Goal: Task Accomplishment & Management: Complete application form

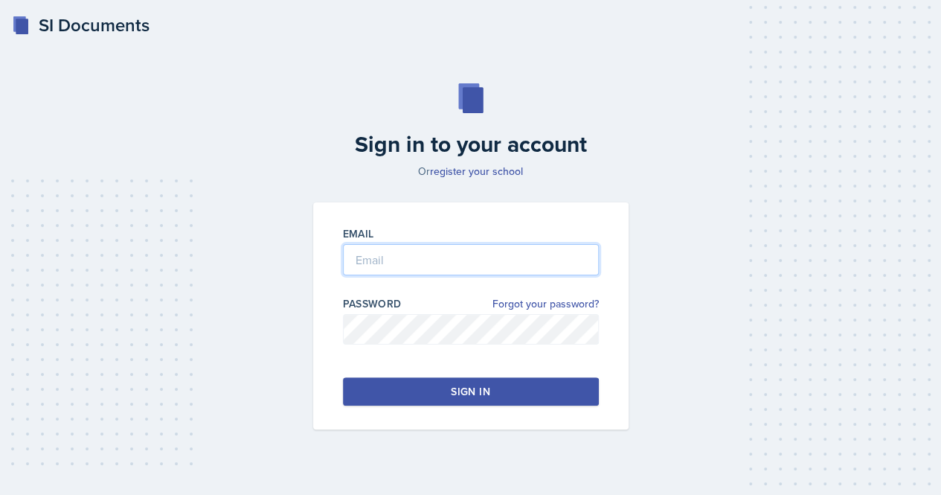
type input "[EMAIL_ADDRESS][DOMAIN_NAME]"
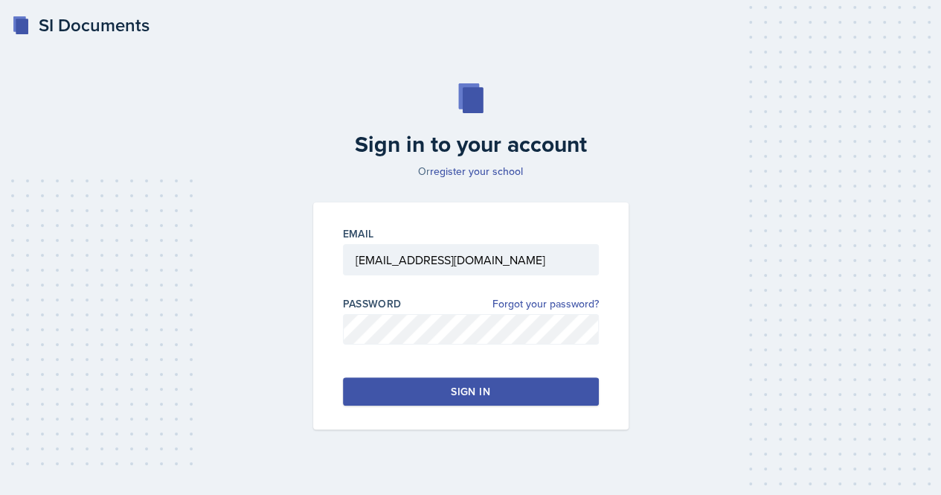
click at [486, 377] on button "Sign in" at bounding box center [471, 391] width 256 height 28
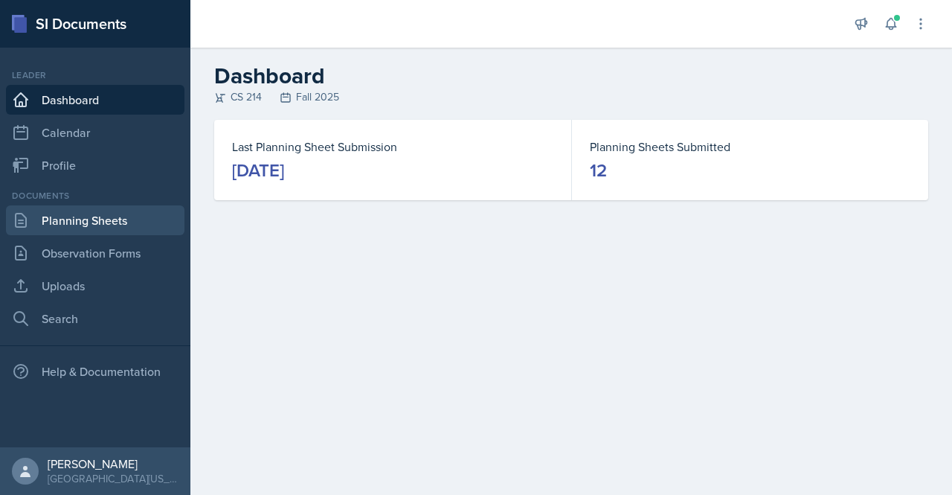
click at [81, 227] on link "Planning Sheets" at bounding box center [95, 220] width 178 height 30
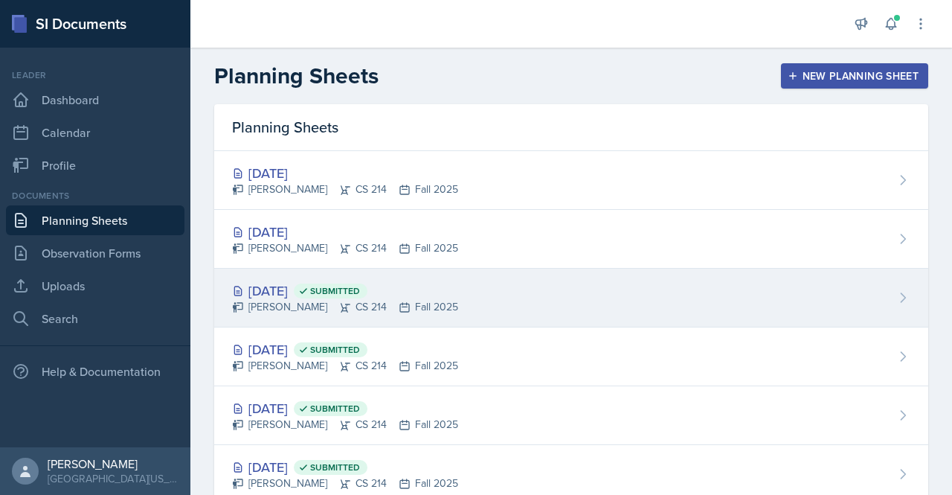
click at [294, 280] on div "[DATE] Submitted" at bounding box center [345, 290] width 226 height 20
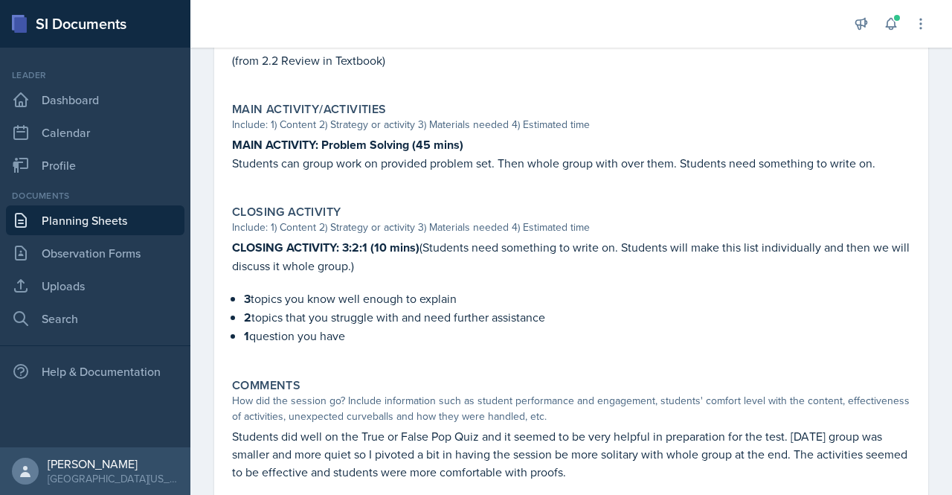
scroll to position [708, 0]
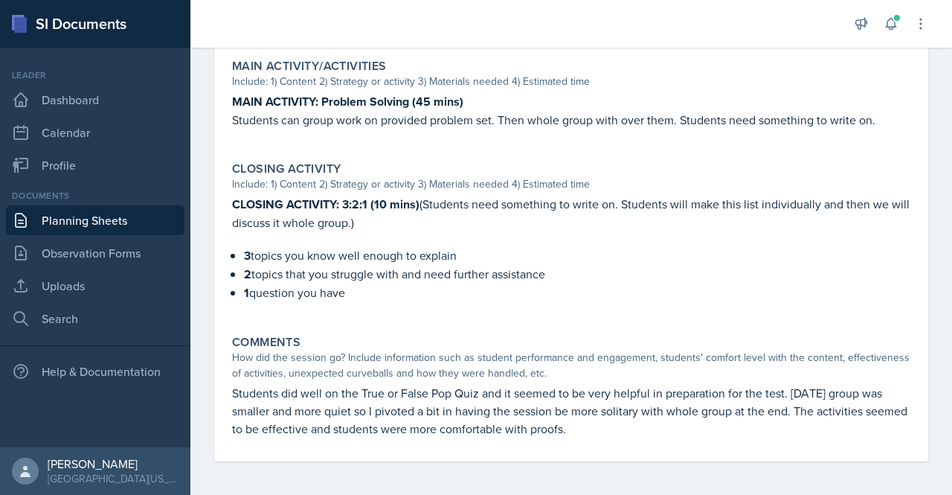
drag, startPoint x: 628, startPoint y: 422, endPoint x: 223, endPoint y: 392, distance: 405.7
copy p "Students did well on the True or False Pop Quiz and it seemed to be very helpfu…"
click at [135, 219] on link "Planning Sheets" at bounding box center [95, 220] width 178 height 30
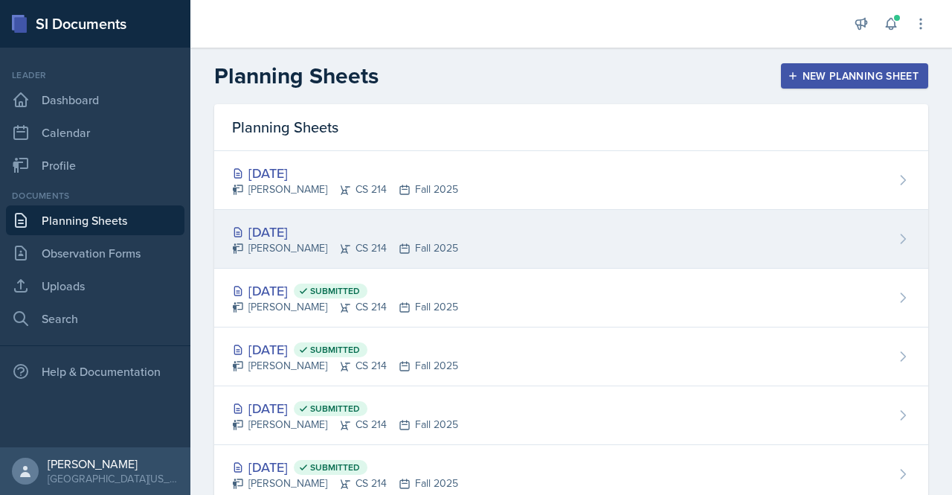
click at [311, 225] on div "[DATE]" at bounding box center [345, 232] width 226 height 20
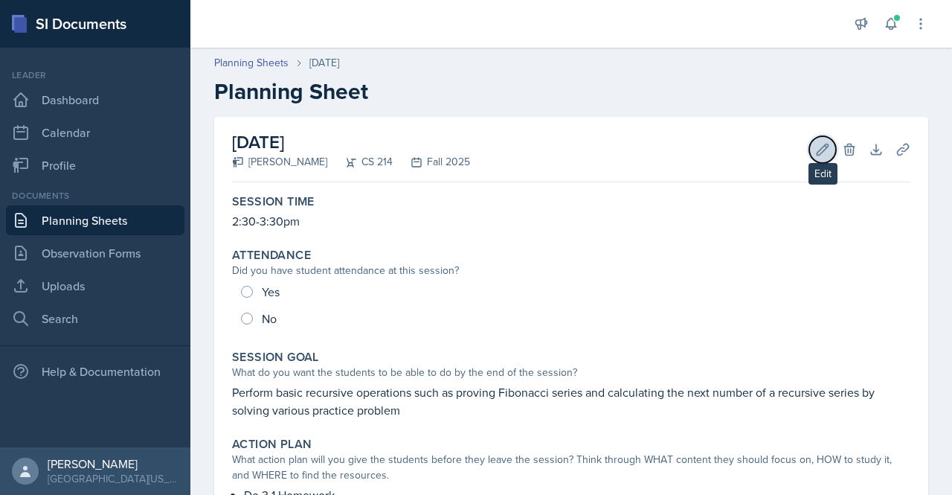
click at [816, 146] on icon at bounding box center [822, 149] width 15 height 15
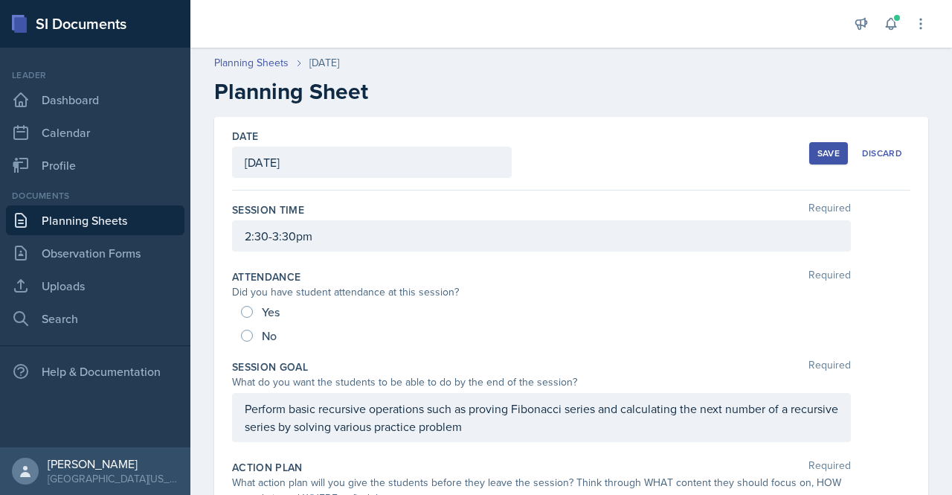
click at [256, 307] on div "Yes" at bounding box center [262, 312] width 42 height 24
click at [241, 310] on input "Yes" at bounding box center [247, 312] width 12 height 12
radio input "true"
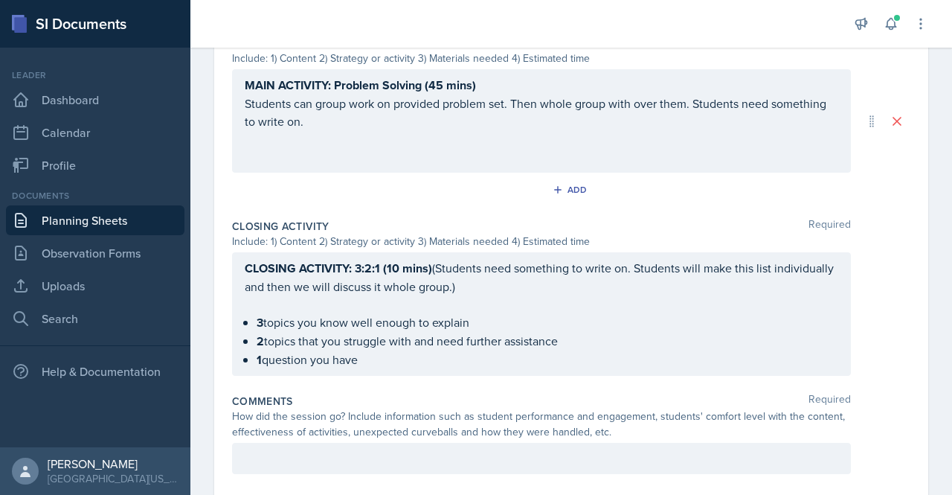
scroll to position [844, 0]
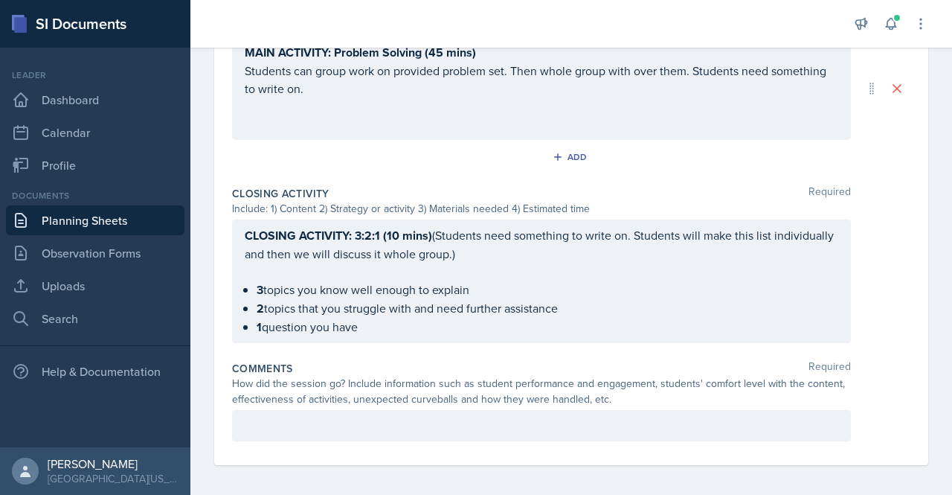
click at [477, 425] on p at bounding box center [541, 425] width 593 height 18
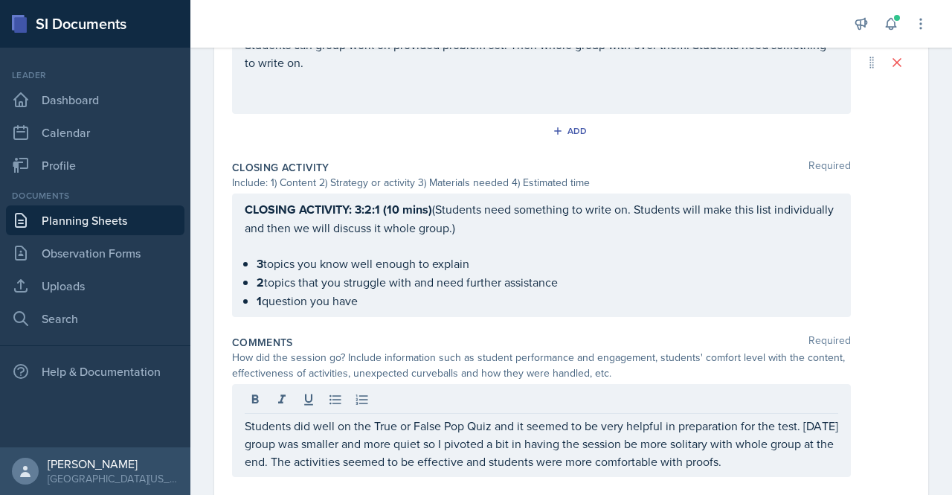
scroll to position [906, 0]
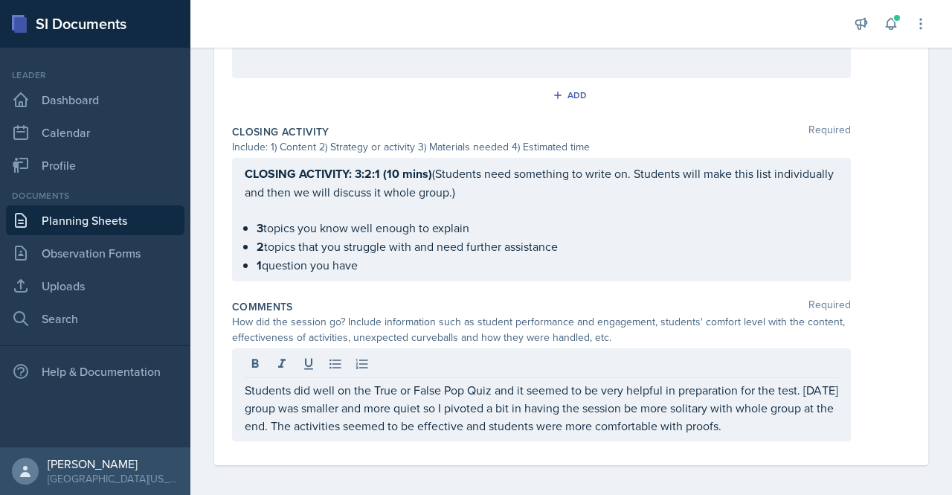
click at [590, 389] on p "Students did well on the True or False Pop Quiz and it seemed to be very helpfu…" at bounding box center [541, 408] width 593 height 54
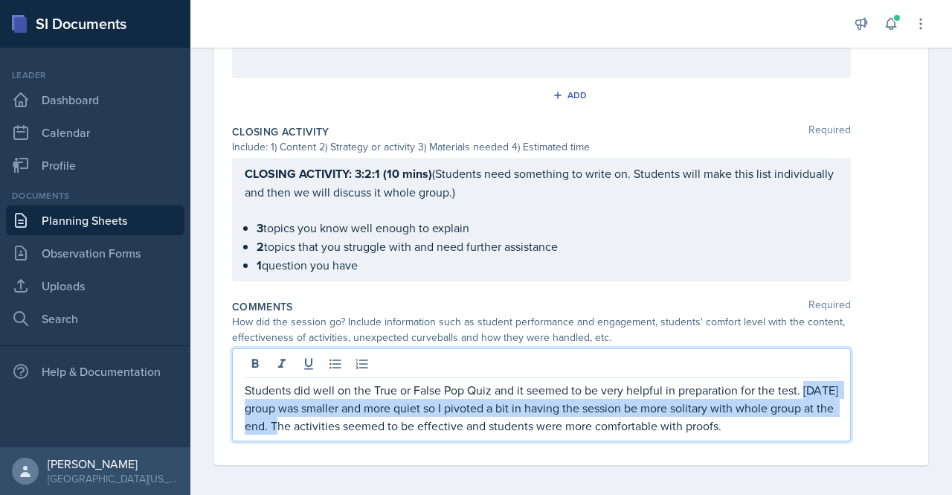
drag, startPoint x: 339, startPoint y: 420, endPoint x: 232, endPoint y: 403, distance: 108.4
click at [232, 403] on div "Students did well on the True or False Pop Quiz and it seemed to be very helpfu…" at bounding box center [541, 394] width 619 height 93
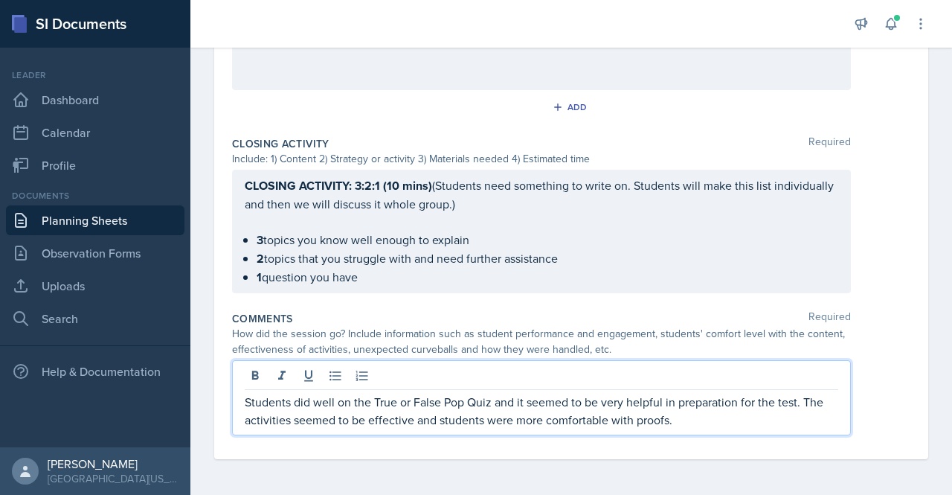
scroll to position [888, 0]
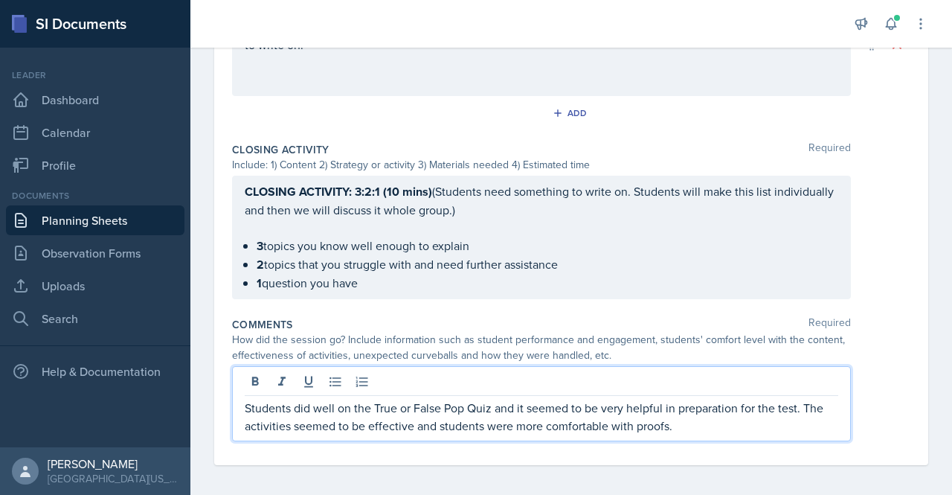
click at [291, 402] on p "Students did well on the True or False Pop Quiz and it seemed to be very helpfu…" at bounding box center [541, 417] width 593 height 36
drag, startPoint x: 354, startPoint y: 402, endPoint x: 491, endPoint y: 407, distance: 136.9
click at [491, 407] on p "Students did well on the True or False Pop Quiz and it seemed to be very helpfu…" at bounding box center [541, 417] width 593 height 36
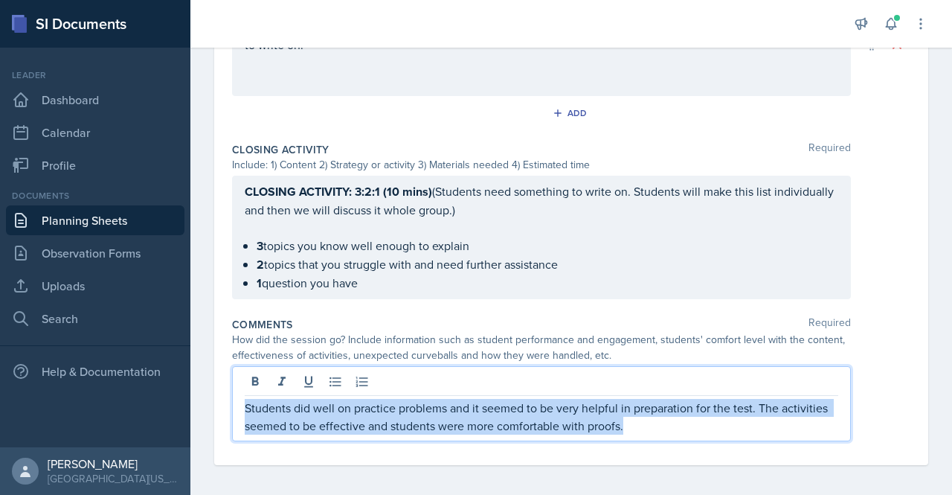
drag, startPoint x: 653, startPoint y: 417, endPoint x: 243, endPoint y: 401, distance: 410.1
click at [243, 401] on div "Students did well on practice problems and it seemed to be very helpful in prep…" at bounding box center [541, 403] width 619 height 75
copy p "Students did well on practice problems and it seemed to be very helpful in prep…"
click at [318, 401] on p "Students did well on practice problems and it seemed to be very helpful in prep…" at bounding box center [541, 417] width 593 height 36
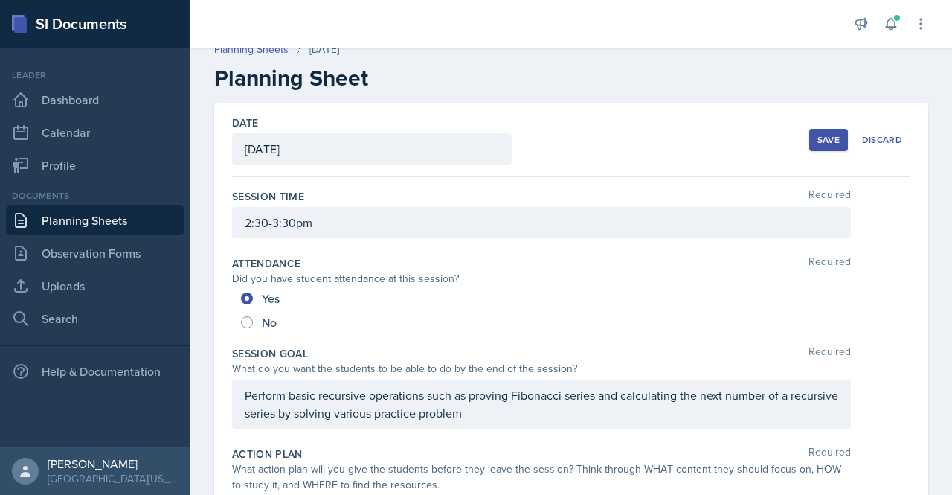
scroll to position [0, 0]
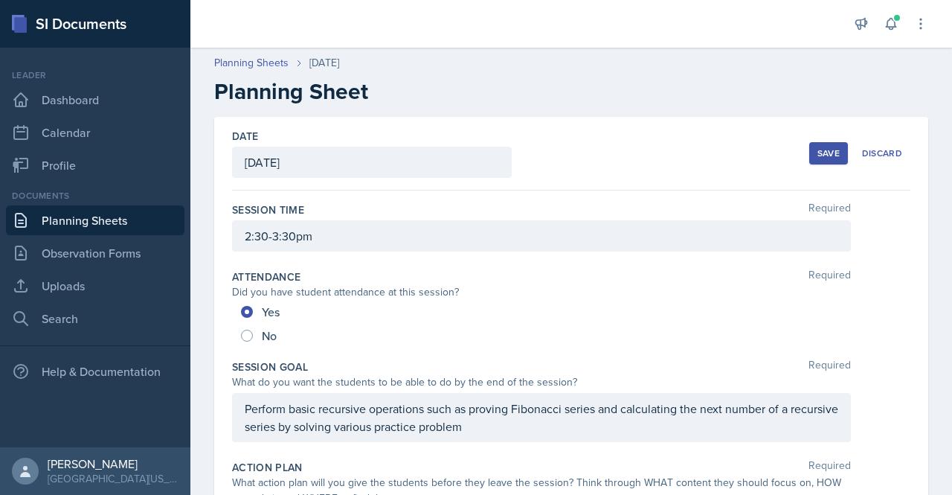
click at [809, 155] on button "Save" at bounding box center [828, 153] width 39 height 22
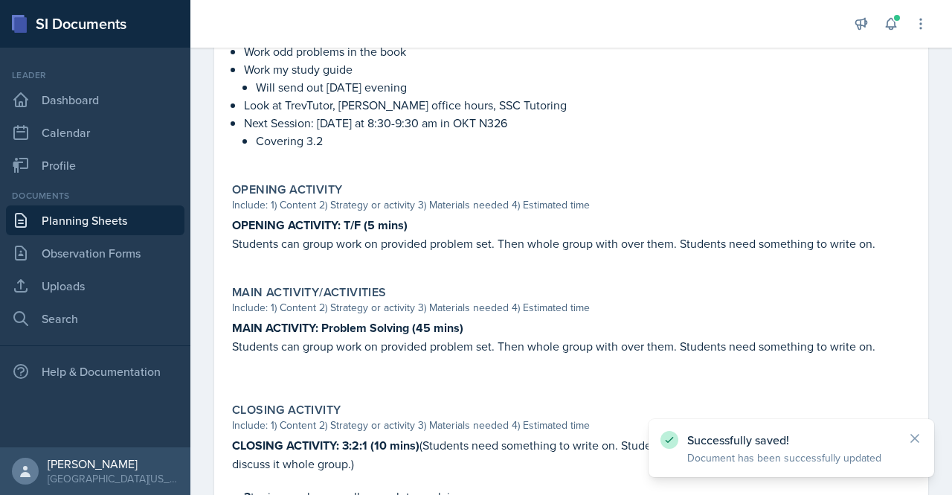
scroll to position [730, 0]
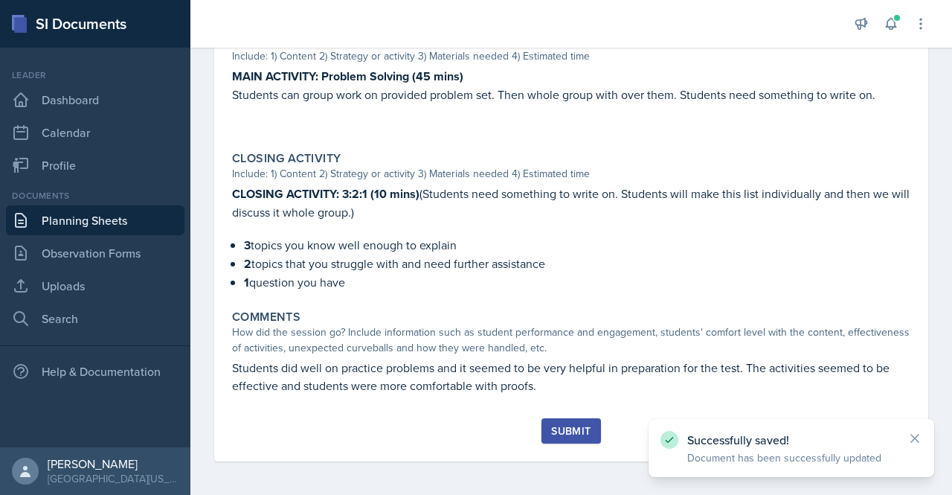
click at [573, 425] on div "Submit" at bounding box center [570, 431] width 39 height 12
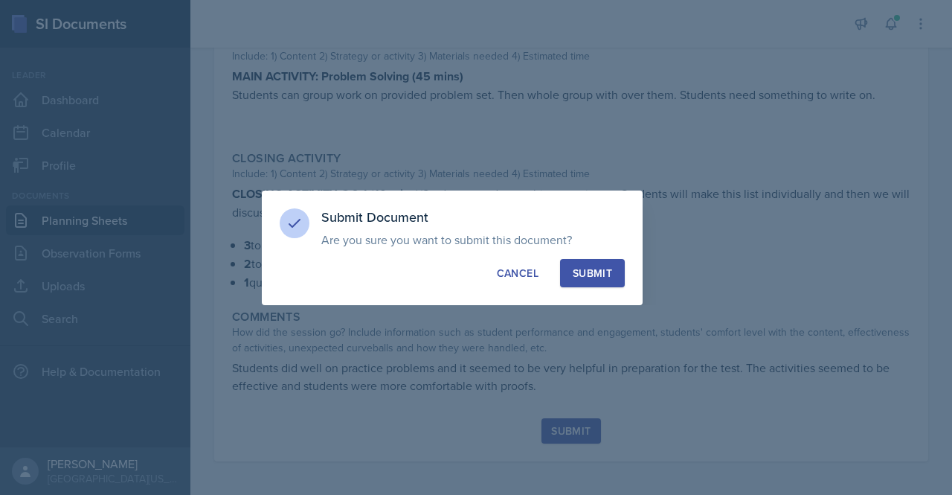
click at [607, 280] on button "Submit" at bounding box center [592, 273] width 65 height 28
radio input "true"
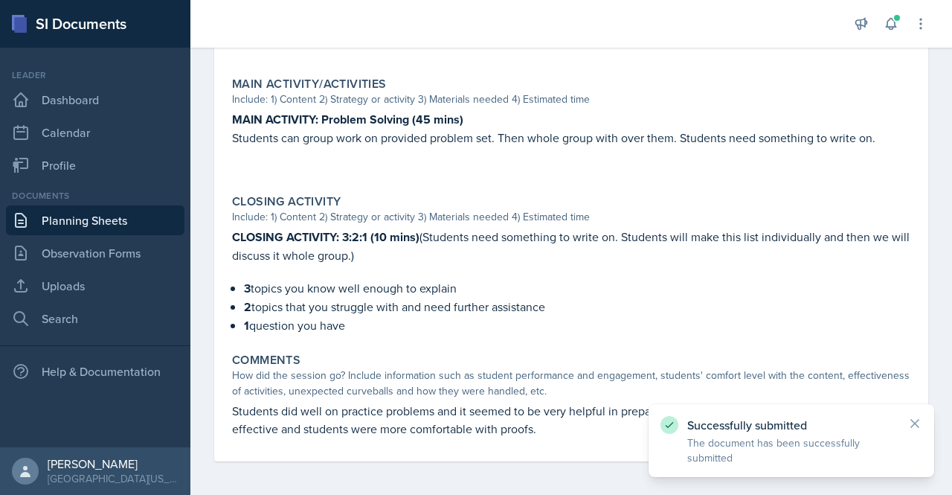
click at [906, 422] on div "Successfully submitted The document has been successfully submitted" at bounding box center [791, 440] width 262 height 49
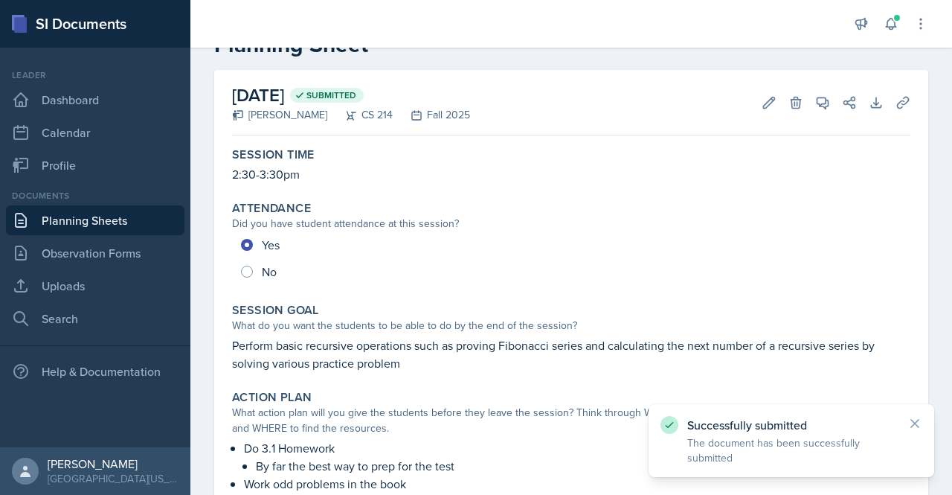
scroll to position [0, 0]
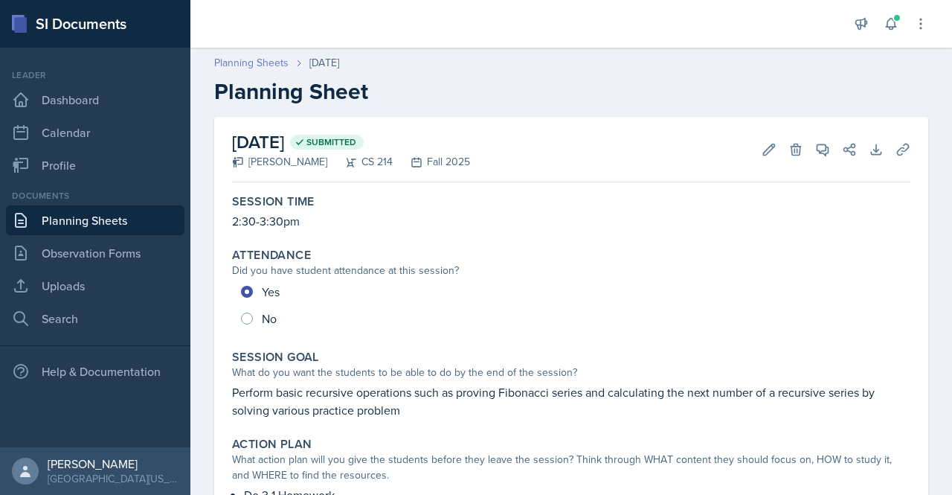
click at [266, 62] on link "Planning Sheets" at bounding box center [251, 63] width 74 height 16
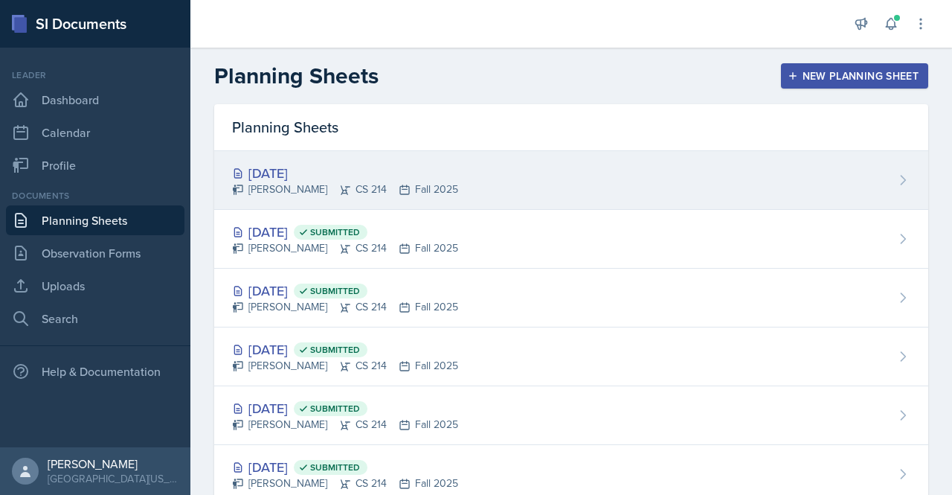
click at [299, 169] on div "[DATE]" at bounding box center [345, 173] width 226 height 20
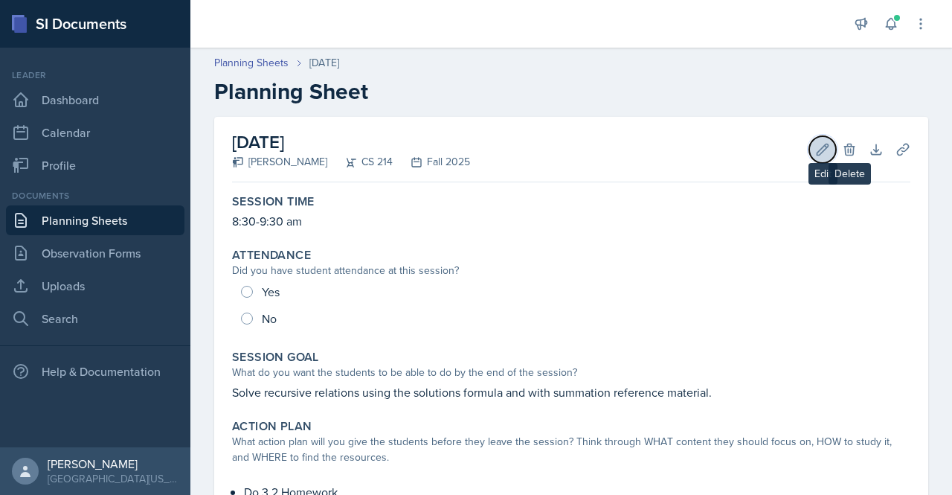
click at [817, 146] on icon at bounding box center [822, 149] width 11 height 11
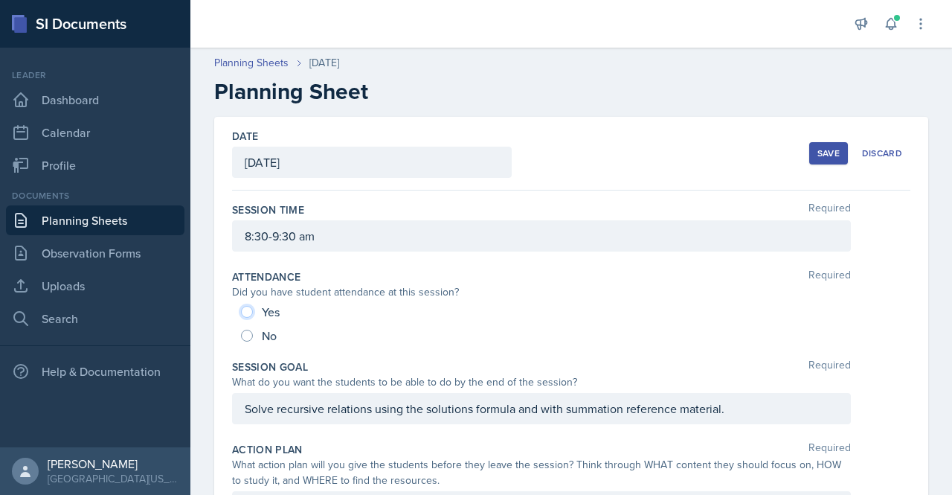
click at [250, 312] on input "Yes" at bounding box center [247, 312] width 12 height 12
radio input "true"
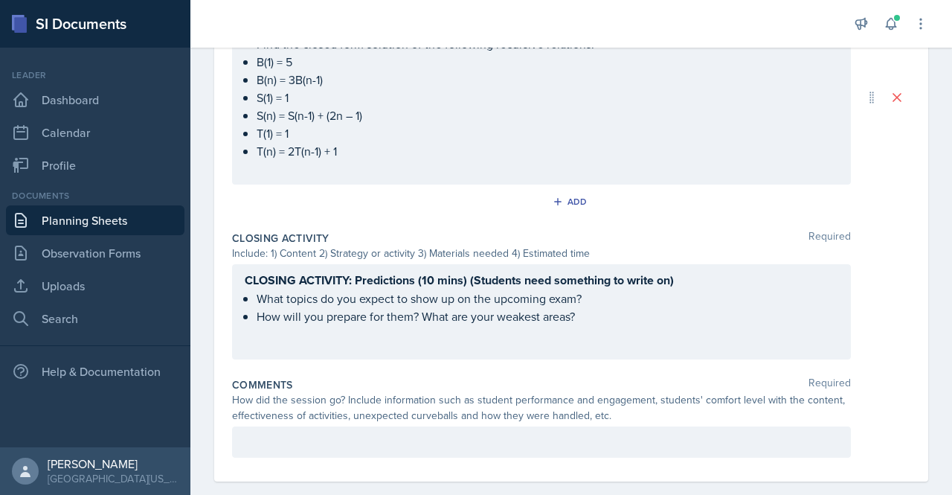
scroll to position [896, 0]
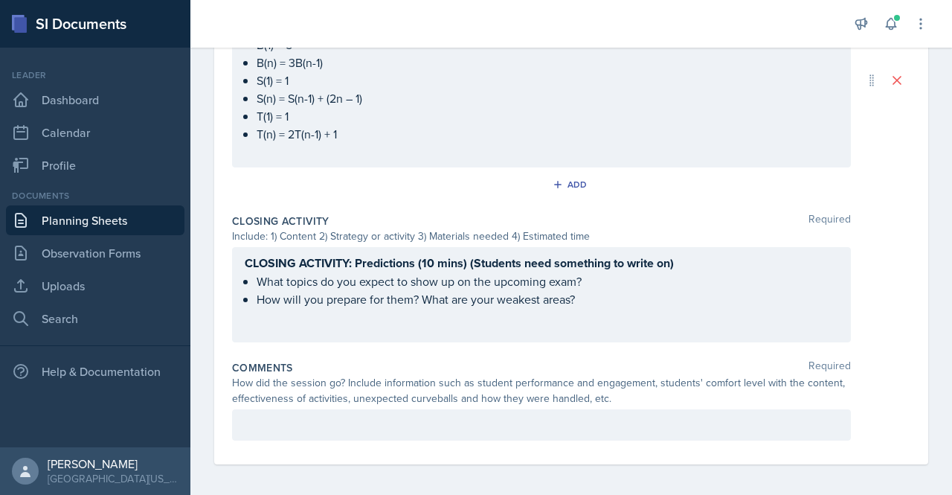
click at [634, 410] on div at bounding box center [541, 424] width 619 height 31
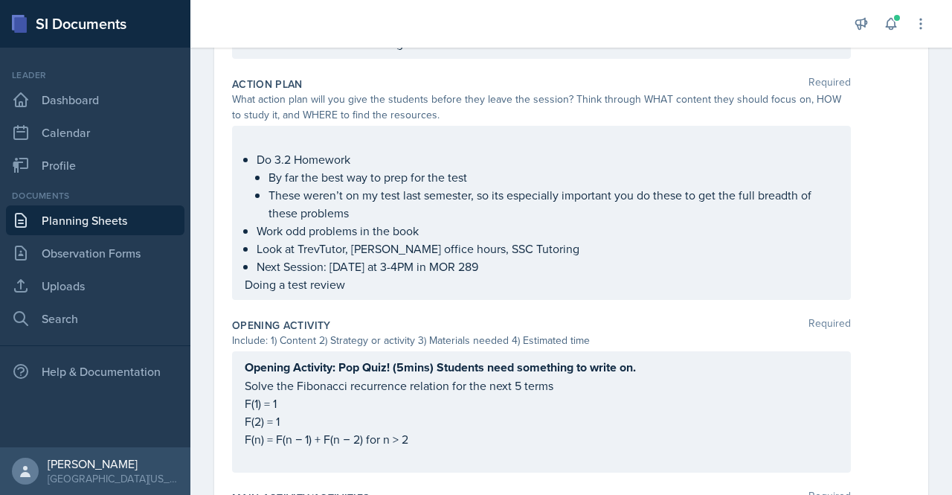
scroll to position [0, 0]
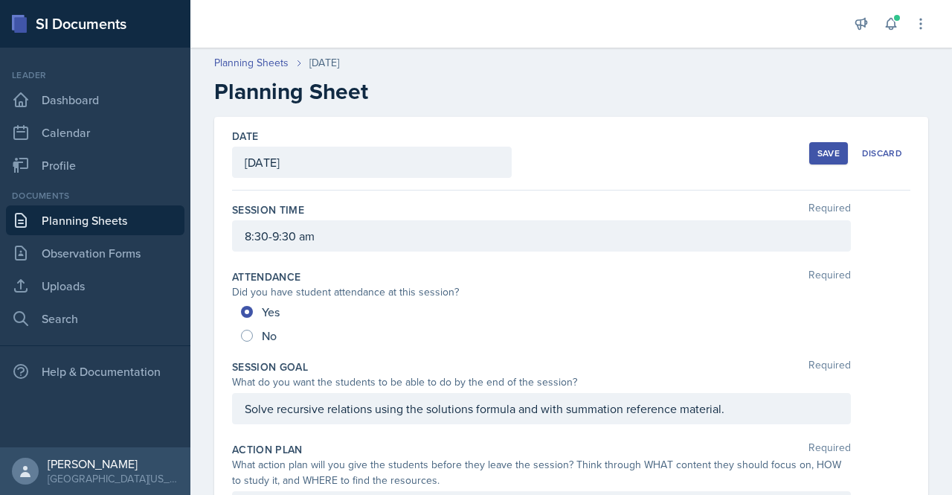
click at [811, 163] on button "Save" at bounding box center [828, 153] width 39 height 22
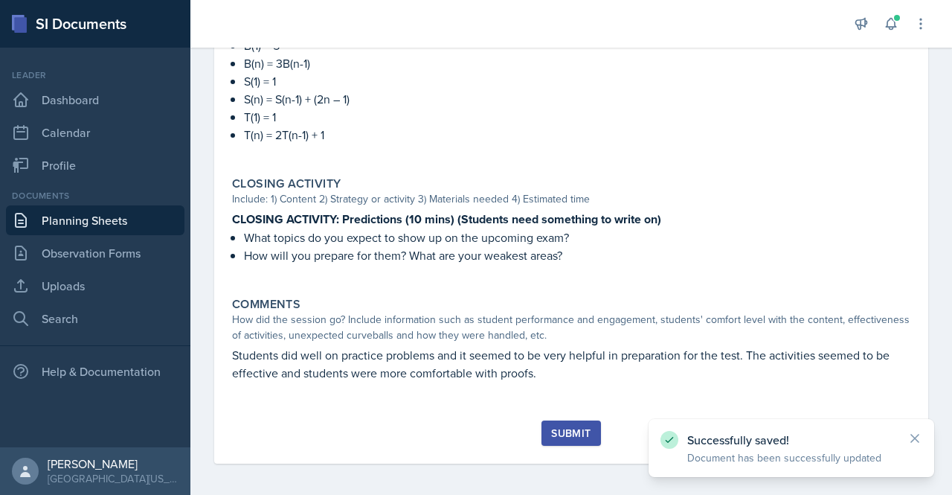
scroll to position [818, 0]
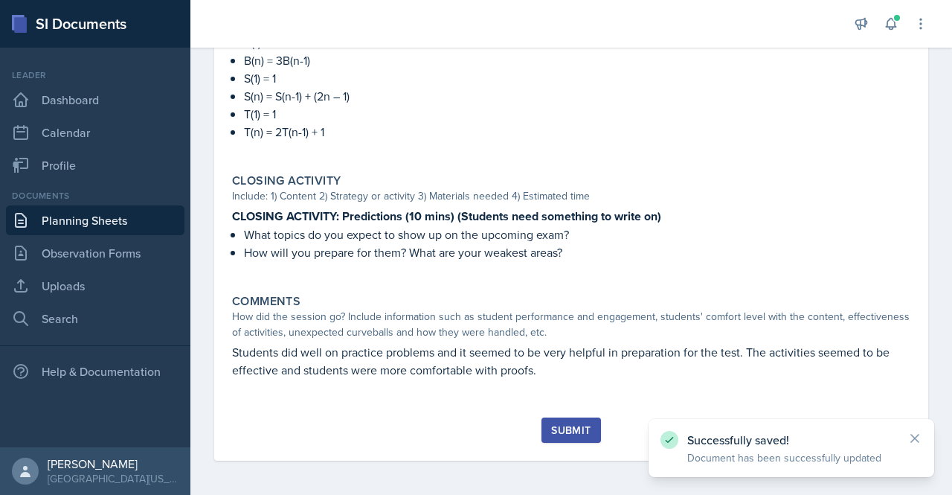
click at [589, 436] on button "Submit" at bounding box center [570, 429] width 59 height 25
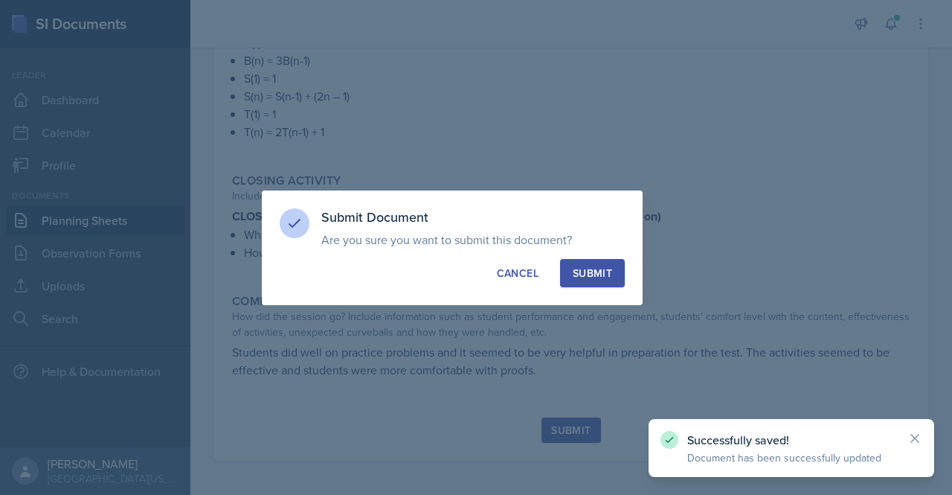
click at [604, 277] on div "Submit" at bounding box center [592, 272] width 39 height 15
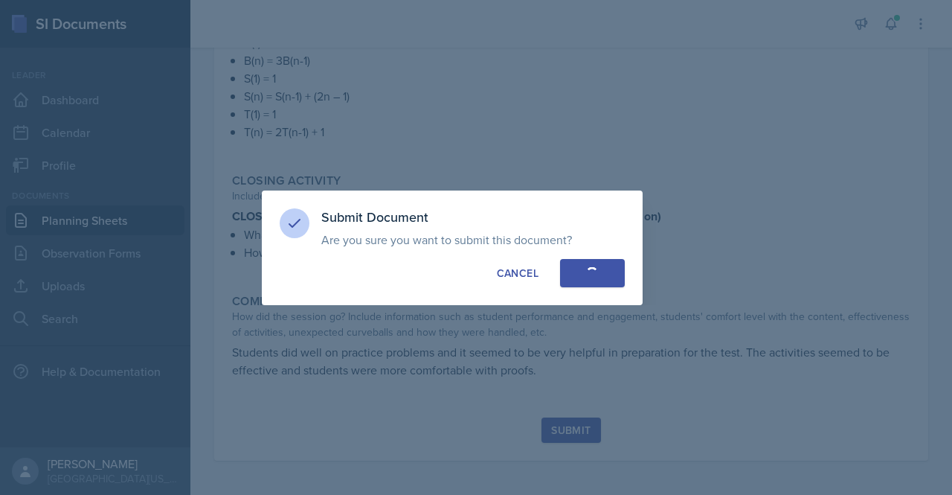
radio input "true"
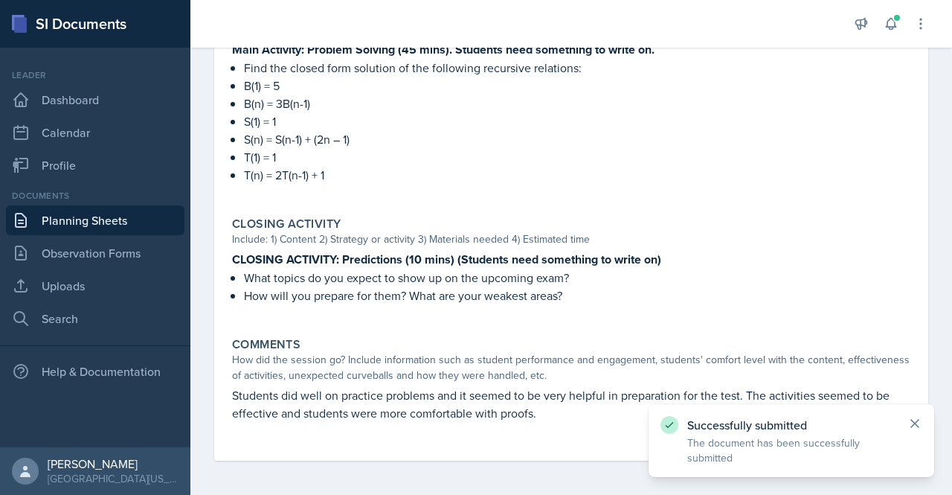
click at [915, 418] on icon at bounding box center [914, 423] width 15 height 15
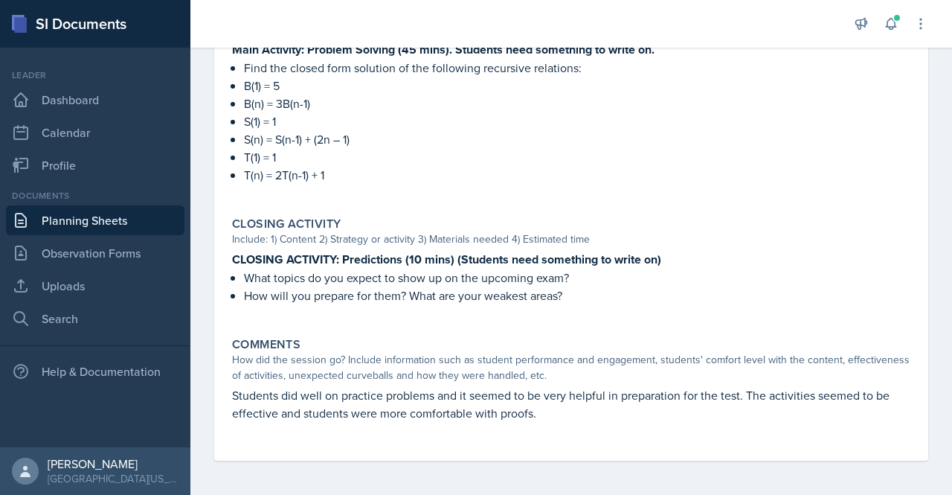
click at [112, 219] on link "Planning Sheets" at bounding box center [95, 220] width 178 height 30
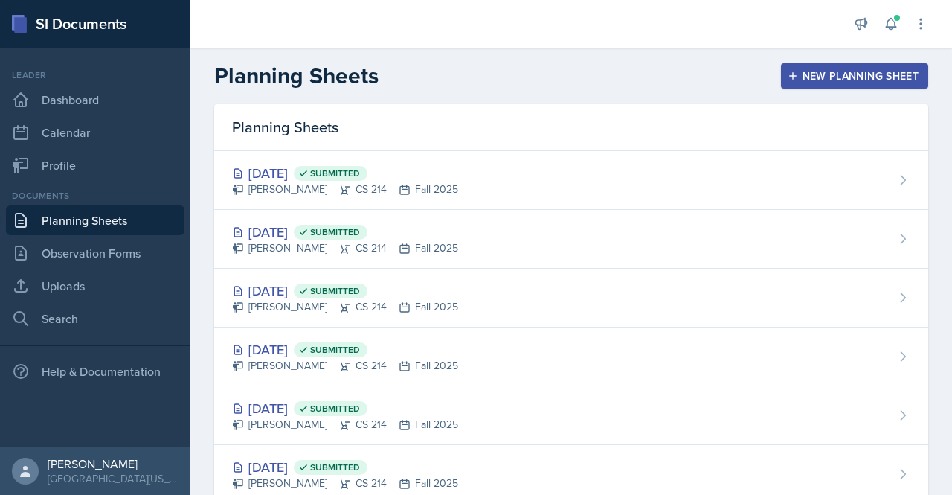
click at [876, 70] on div "New Planning Sheet" at bounding box center [854, 76] width 128 height 12
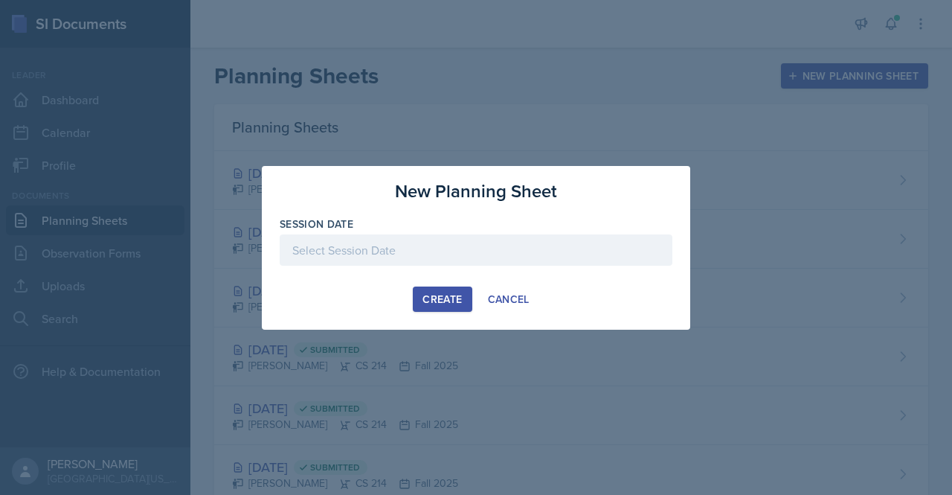
click at [485, 227] on div "Session Date" at bounding box center [476, 223] width 393 height 15
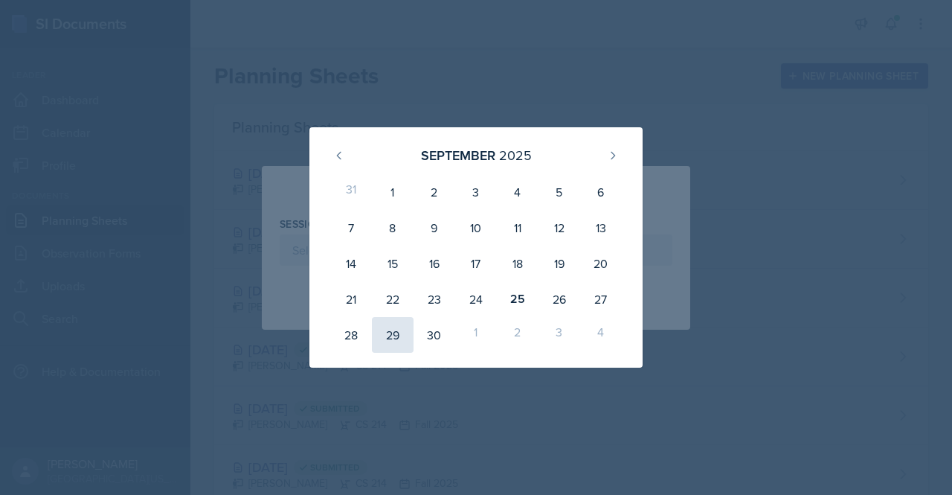
click at [387, 328] on div "29" at bounding box center [393, 335] width 42 height 36
type input "[DATE]"
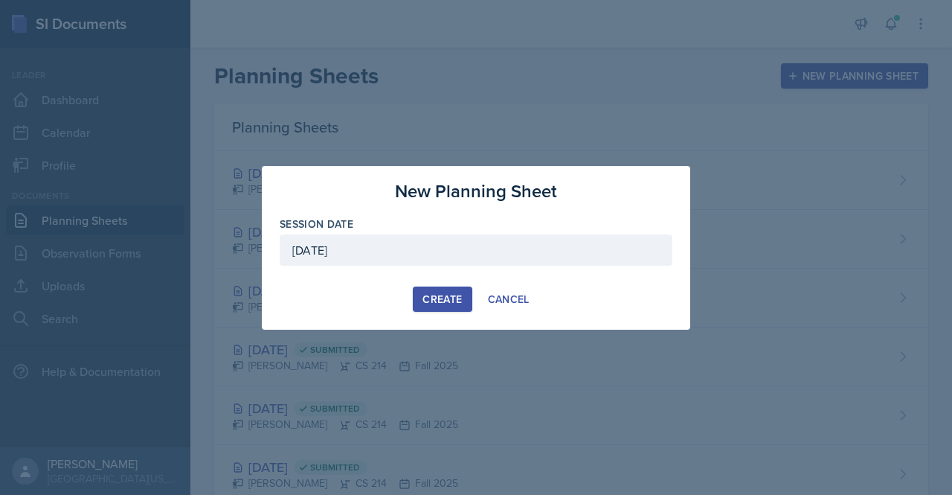
click at [438, 293] on div "Create" at bounding box center [441, 299] width 39 height 12
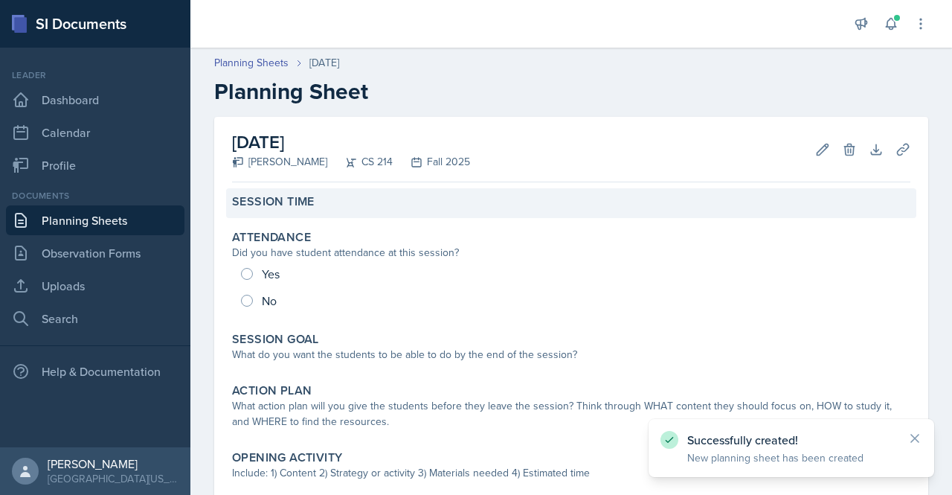
click at [271, 201] on label "Session Time" at bounding box center [273, 201] width 83 height 15
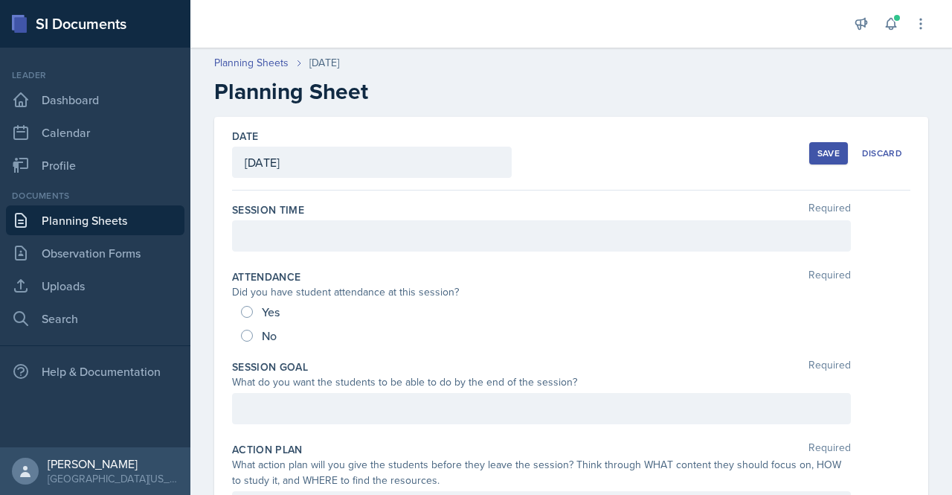
click at [309, 237] on div at bounding box center [541, 235] width 619 height 31
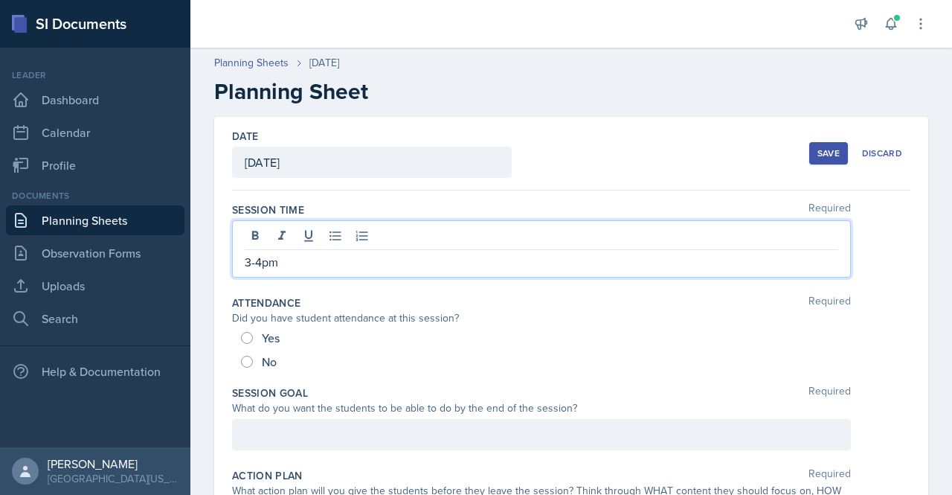
click at [549, 430] on div at bounding box center [541, 434] width 619 height 31
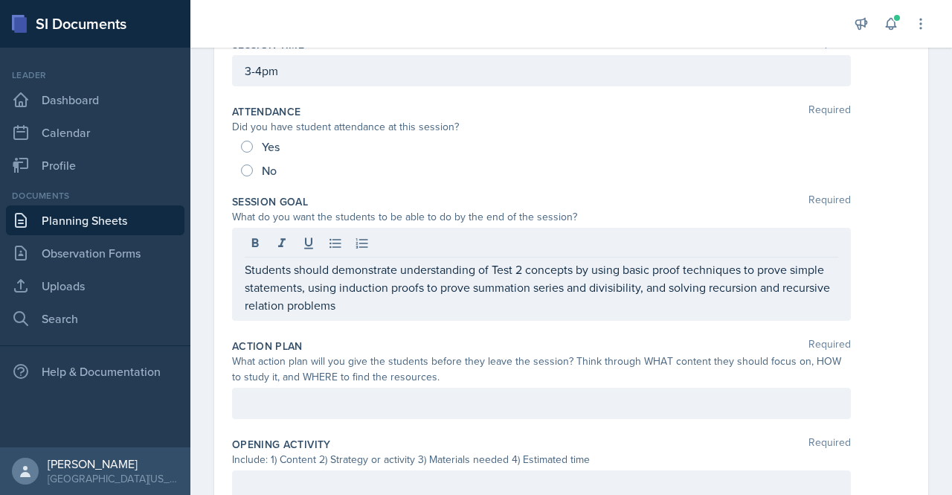
scroll to position [277, 0]
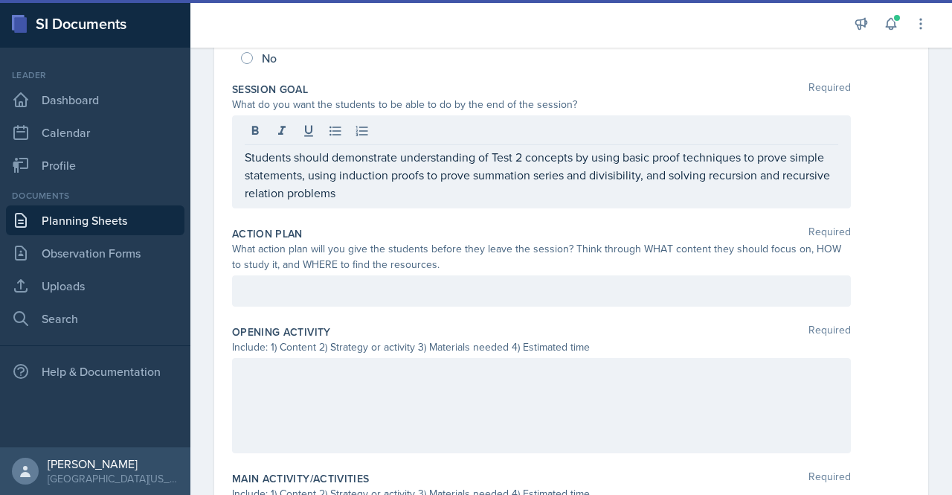
click at [318, 291] on div at bounding box center [541, 290] width 619 height 31
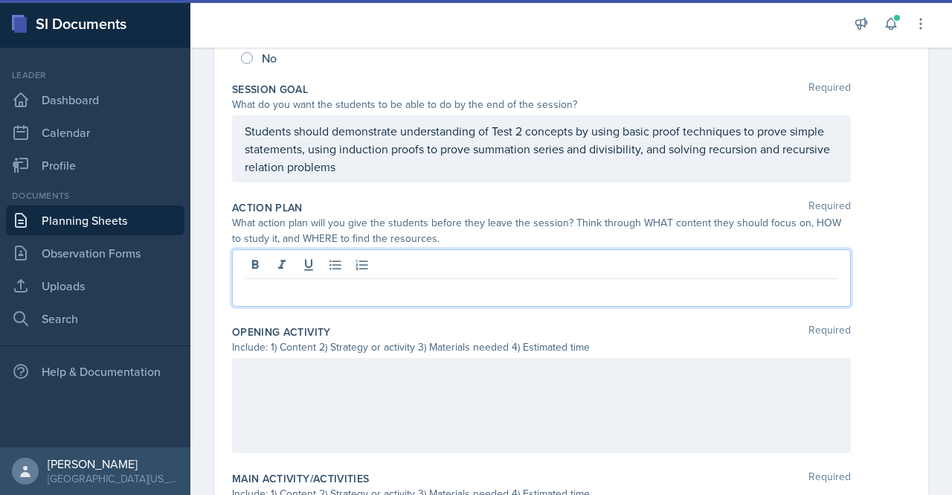
scroll to position [251, 0]
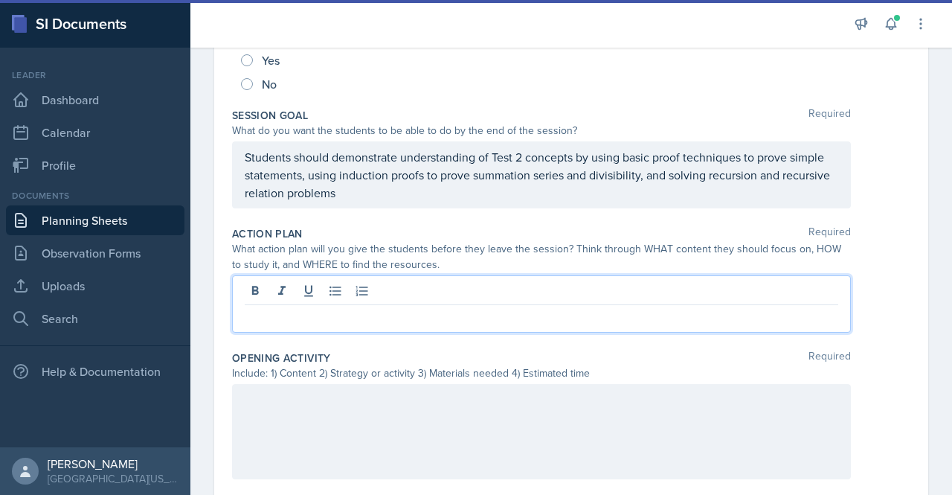
click at [305, 313] on p at bounding box center [541, 317] width 593 height 18
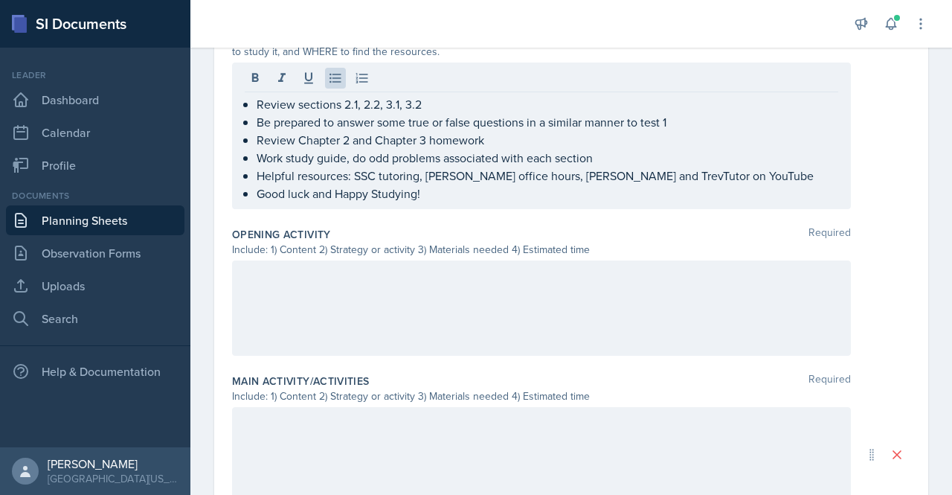
scroll to position [539, 0]
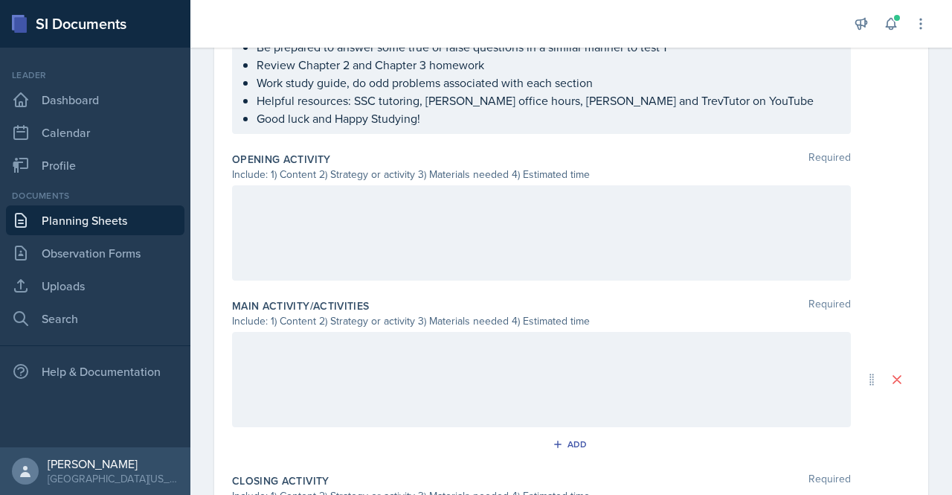
click at [462, 225] on div at bounding box center [541, 232] width 619 height 95
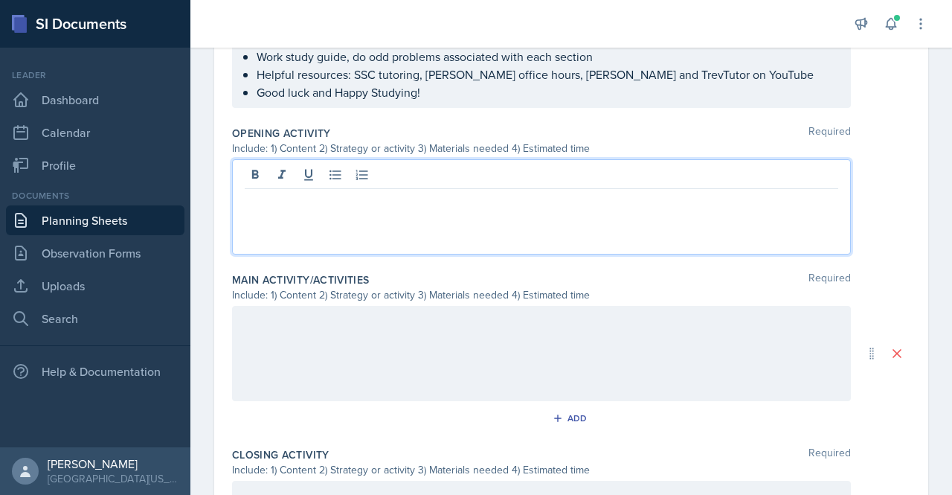
paste div
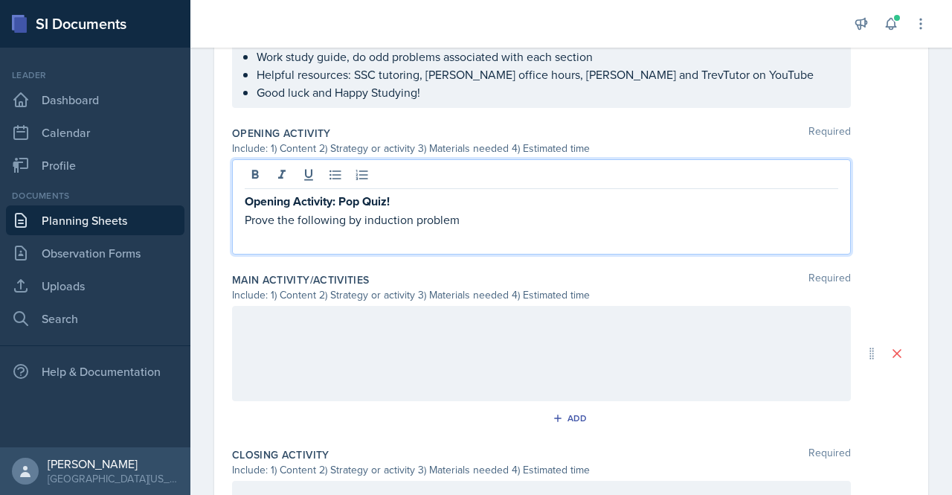
click at [419, 202] on p "Opening Activity: Pop Quiz!" at bounding box center [541, 201] width 593 height 19
click at [306, 354] on div at bounding box center [541, 353] width 619 height 95
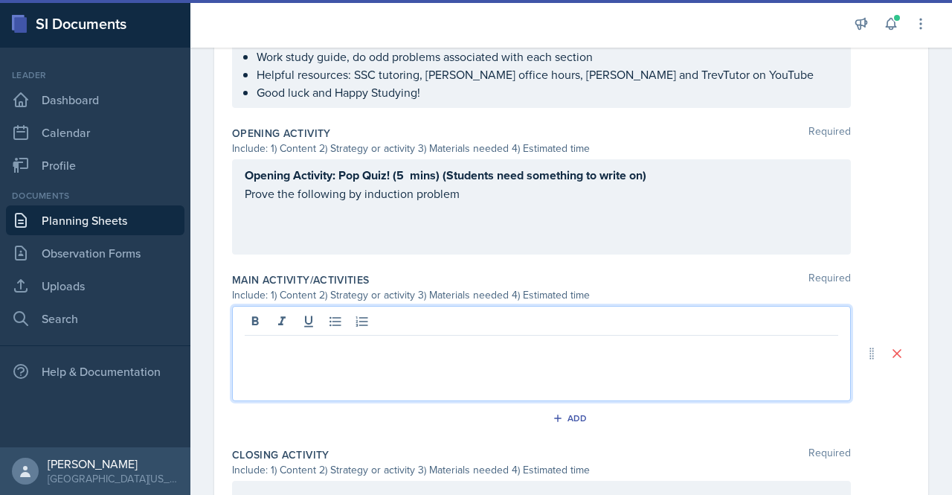
scroll to position [565, 0]
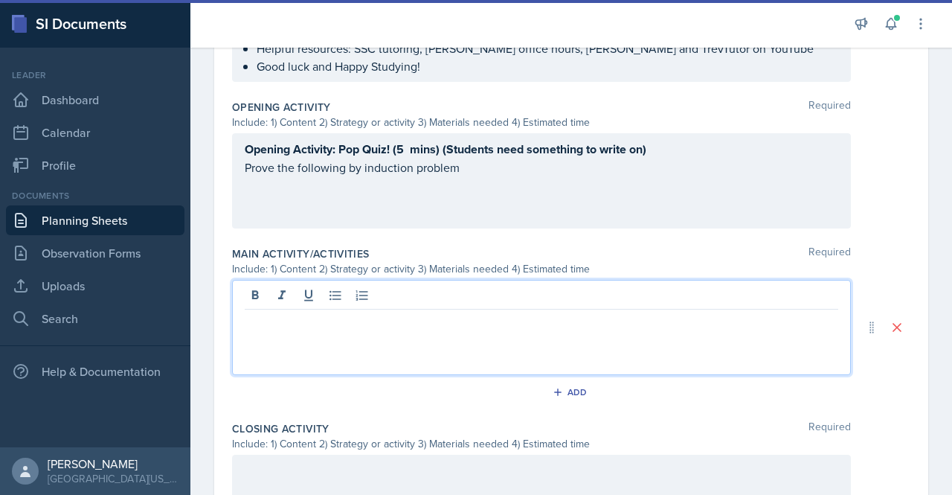
paste div
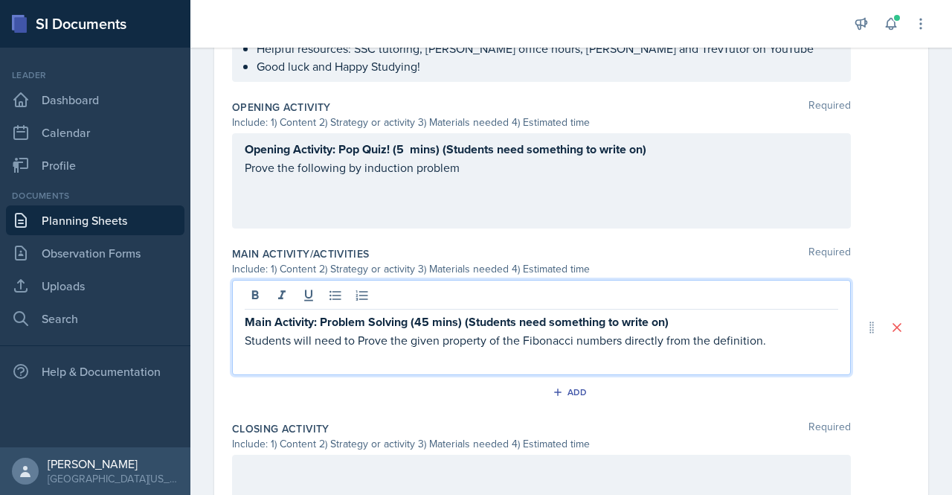
click at [354, 333] on p "Students will need to Prove the given property of the Fibonacci numbers directl…" at bounding box center [541, 340] width 593 height 18
click at [769, 341] on p "Students will need to: Prove the given property of the Fibonacci numbers direct…" at bounding box center [541, 340] width 593 height 18
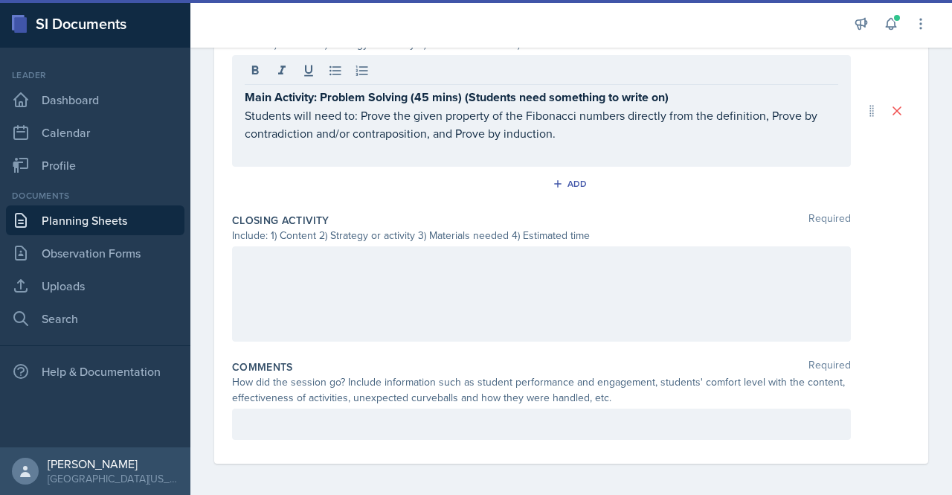
click at [567, 282] on div at bounding box center [541, 293] width 619 height 95
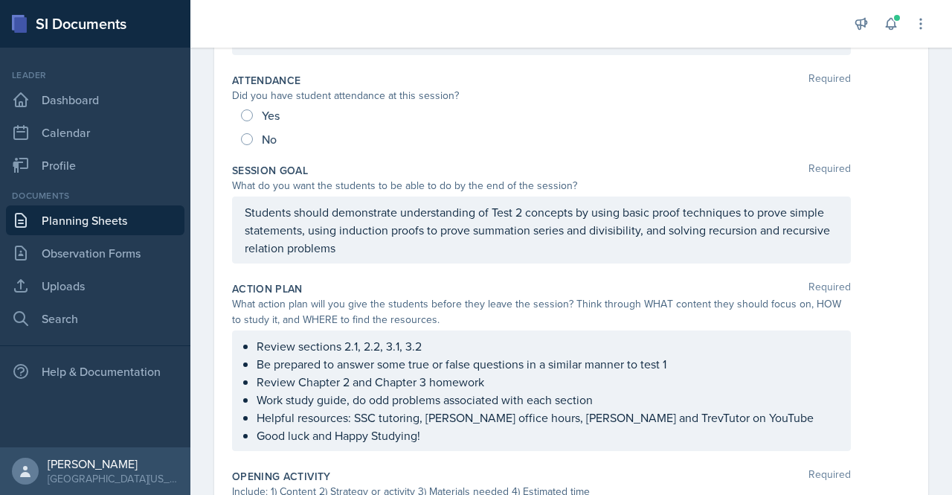
scroll to position [0, 0]
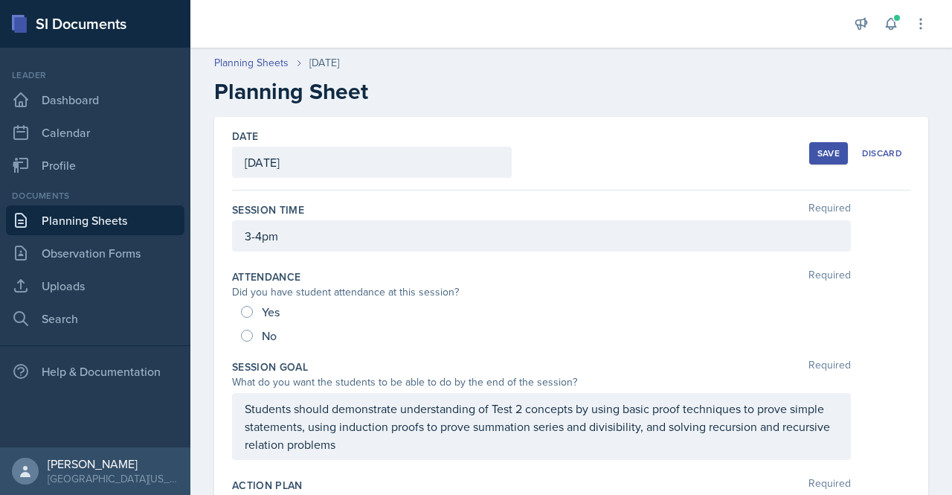
click at [817, 152] on div "Save" at bounding box center [828, 153] width 22 height 12
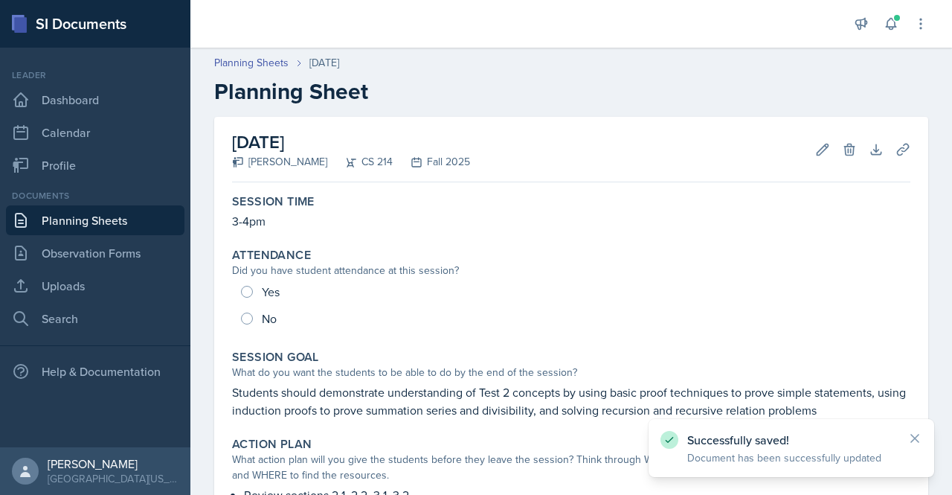
click at [115, 212] on link "Planning Sheets" at bounding box center [95, 220] width 178 height 30
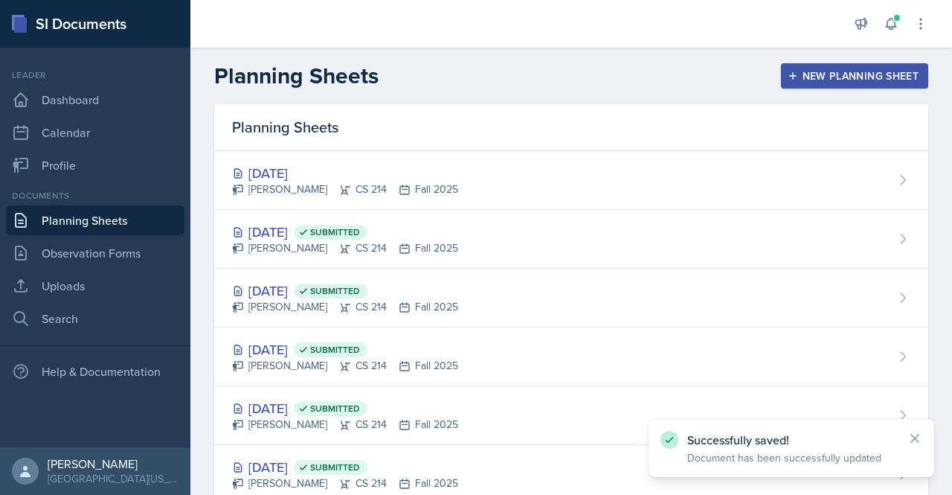
click at [839, 84] on button "New Planning Sheet" at bounding box center [854, 75] width 147 height 25
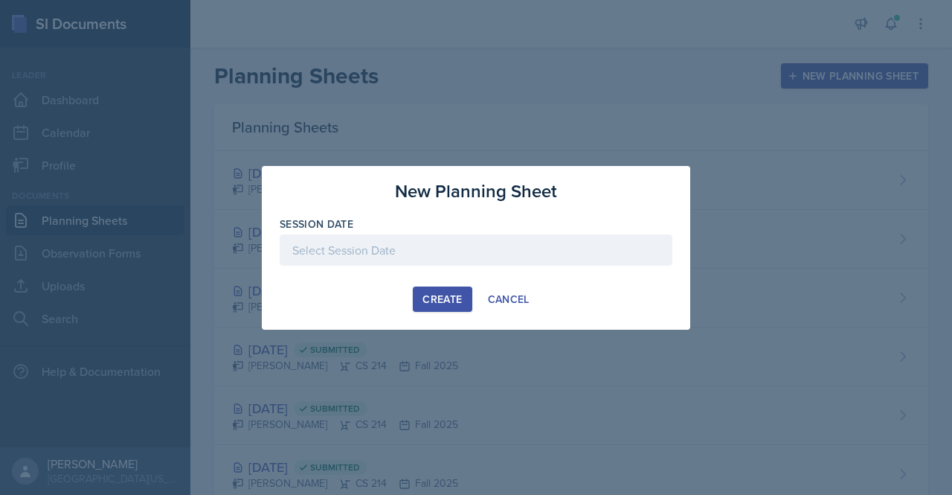
click at [513, 258] on div at bounding box center [476, 249] width 393 height 31
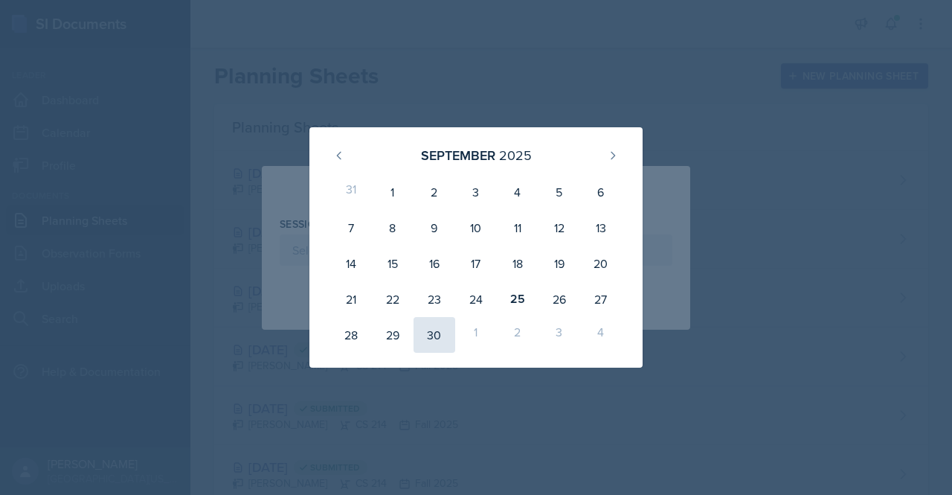
click at [419, 330] on div "30" at bounding box center [434, 335] width 42 height 36
type input "[DATE]"
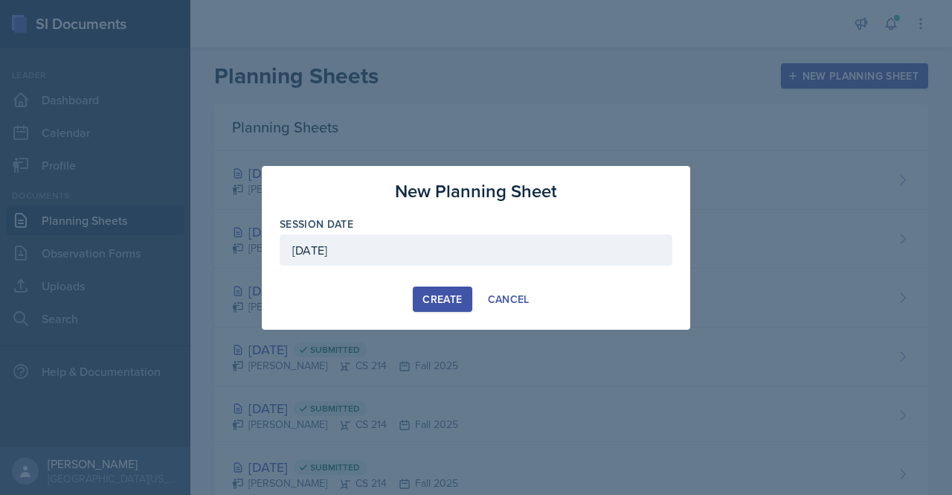
click at [449, 298] on div "Create" at bounding box center [441, 299] width 39 height 12
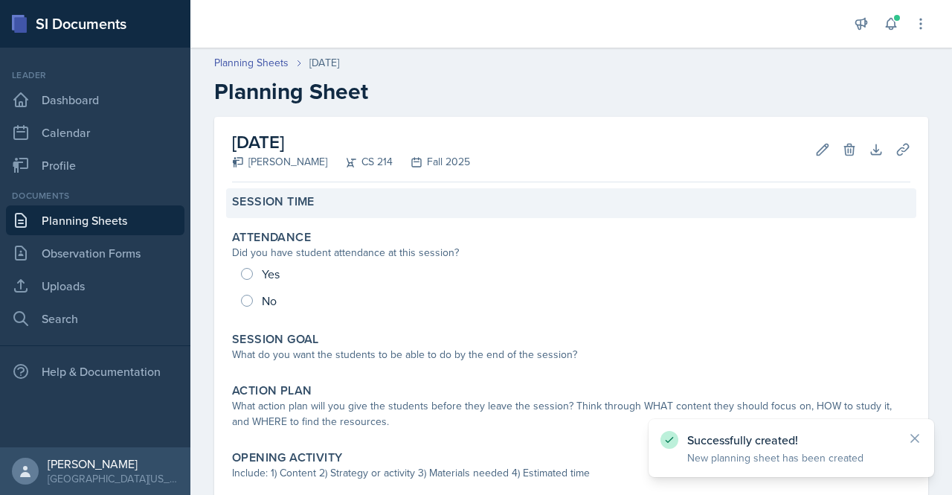
click at [280, 216] on div "Session Time" at bounding box center [571, 203] width 690 height 30
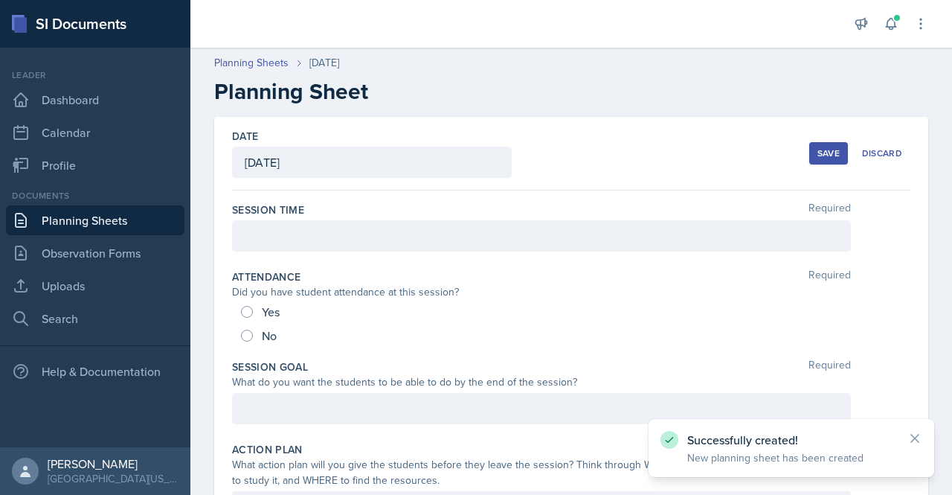
click at [286, 225] on div at bounding box center [541, 235] width 619 height 31
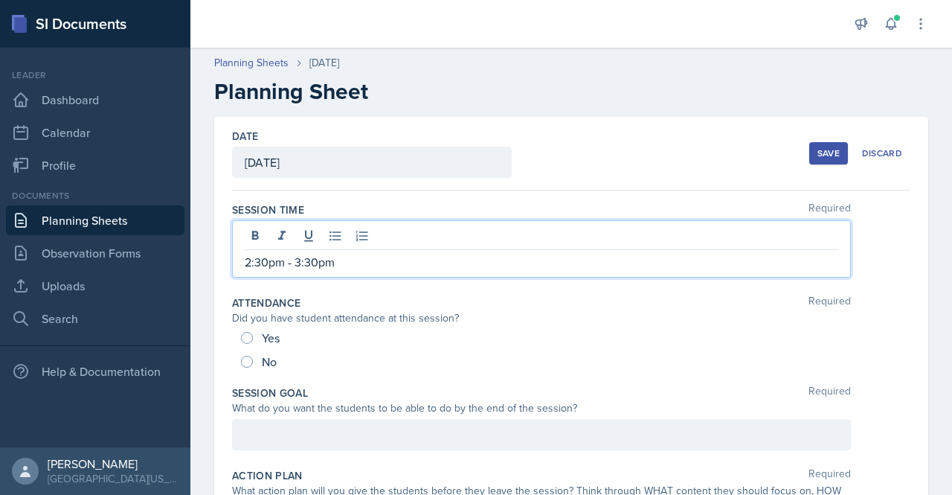
click at [464, 429] on div at bounding box center [541, 434] width 619 height 31
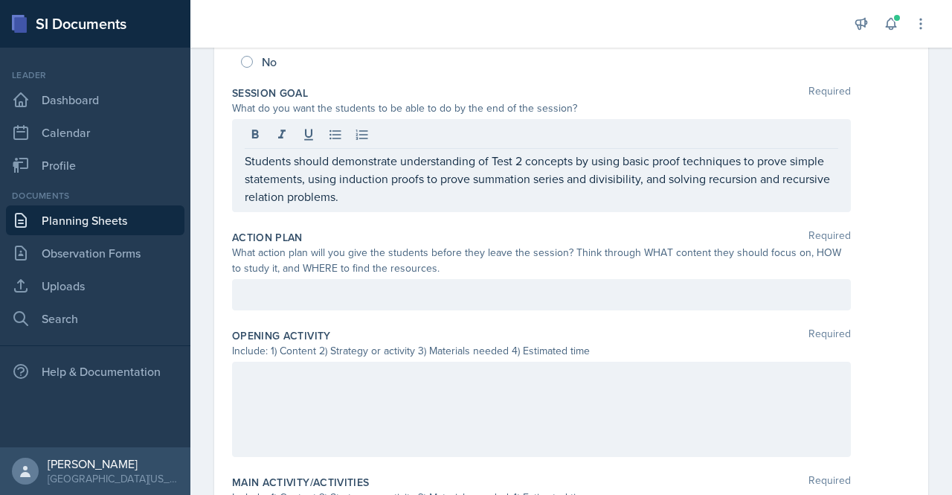
scroll to position [290, 0]
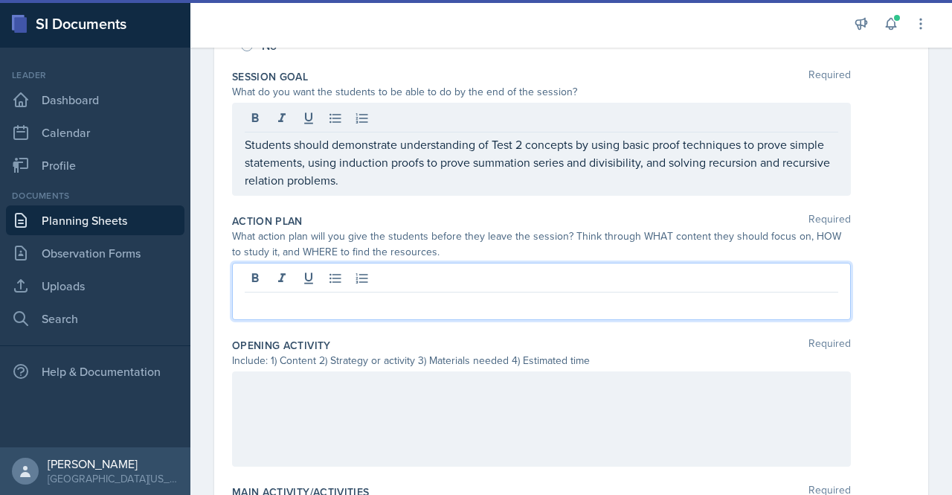
click at [312, 274] on div at bounding box center [541, 290] width 619 height 57
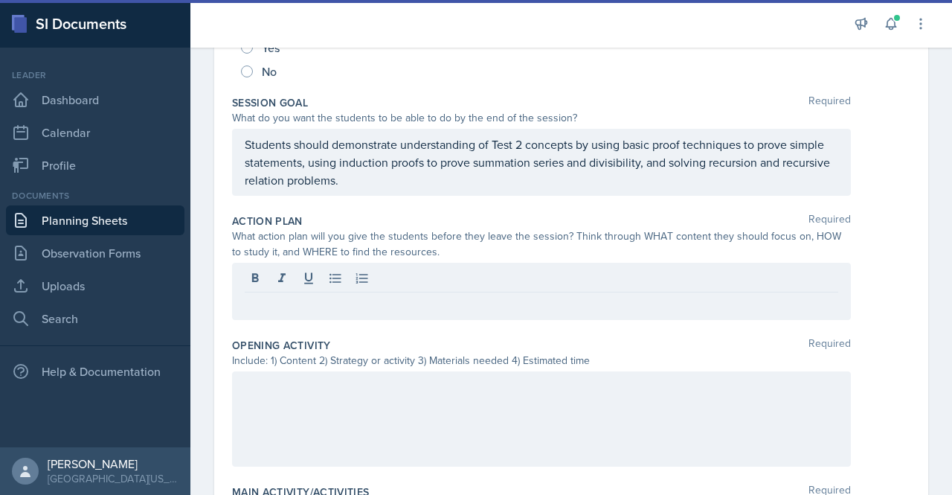
click at [289, 312] on div at bounding box center [541, 290] width 619 height 57
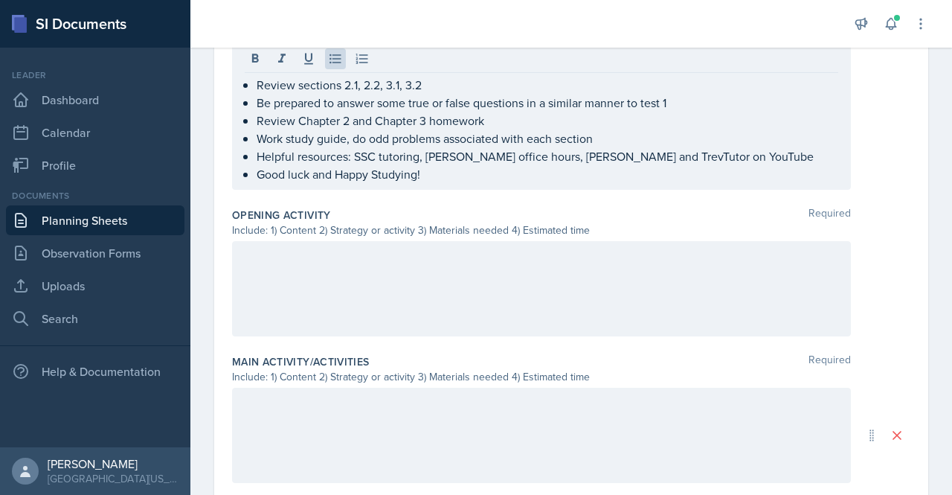
scroll to position [529, 0]
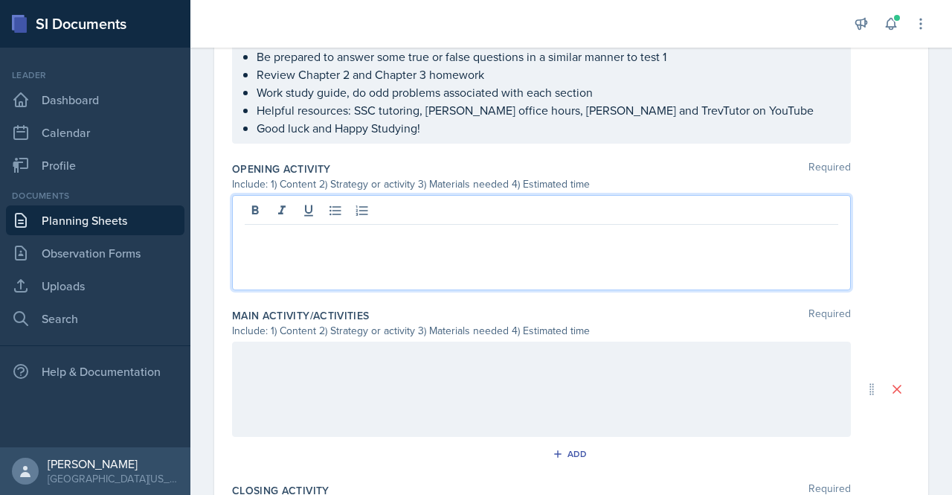
click at [433, 228] on p at bounding box center [541, 237] width 593 height 18
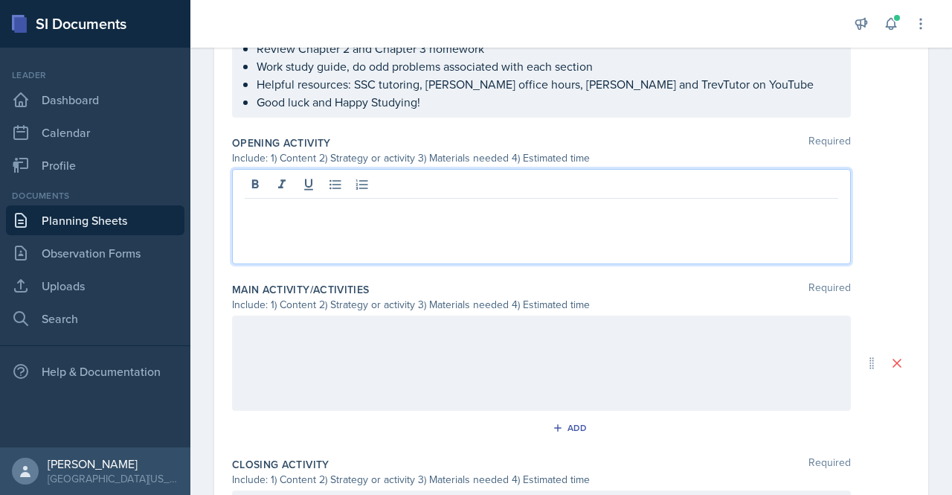
paste div
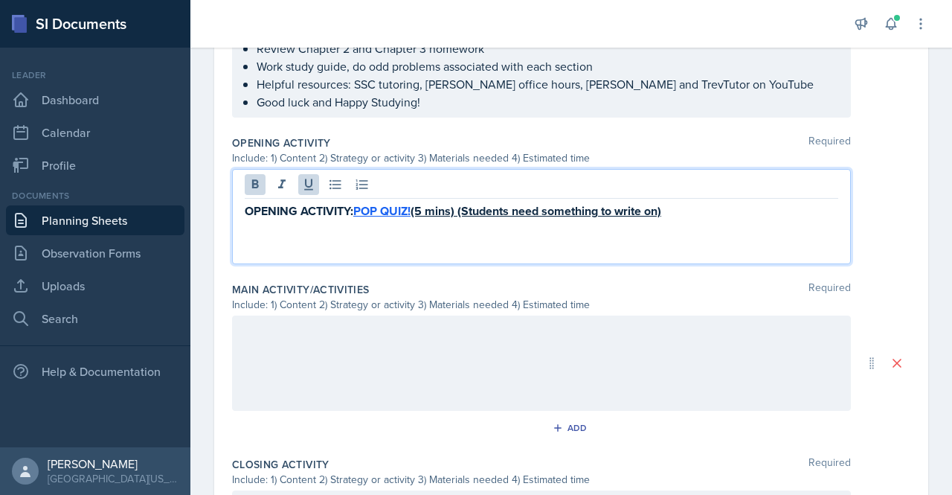
click at [535, 214] on u "POP QUIZ! (5 mins) (Students need something to write on)" at bounding box center [507, 210] width 308 height 17
drag, startPoint x: 549, startPoint y: 210, endPoint x: 666, endPoint y: 212, distance: 116.8
click at [661, 212] on u "POP QUIZ! (5 mins) (Students need something to write on)" at bounding box center [507, 210] width 308 height 17
click at [666, 212] on u "POP QUIZ! (5 mins) (Students need a device to access the Google Form quiz)" at bounding box center [557, 210] width 408 height 17
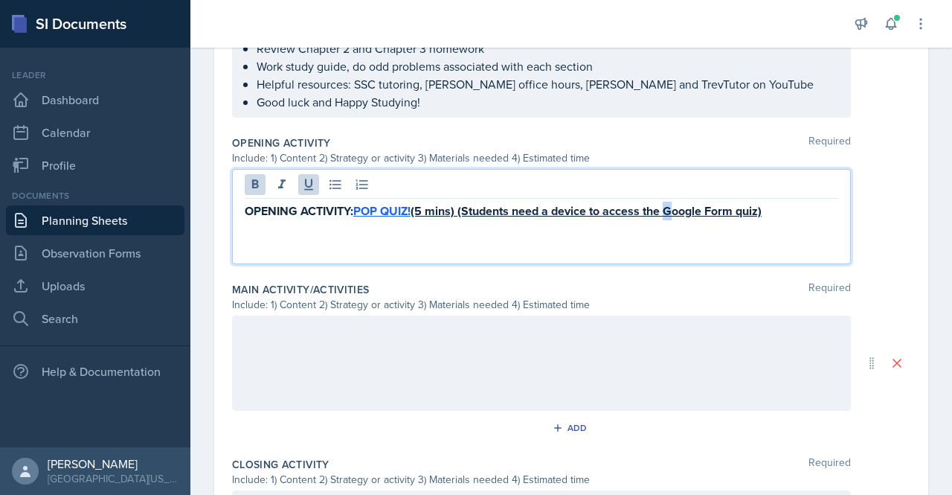
click at [666, 212] on u "POP QUIZ! (5 mins) (Students need a device to access the Google Form quiz)" at bounding box center [557, 210] width 408 height 17
click at [580, 225] on div "OPENING ACTIVITY: POP QUIZ! (5 mins) (Students need a device to access the Goog…" at bounding box center [541, 216] width 619 height 95
click at [421, 207] on u "POP QUIZ! (5 mins) (Students need a device to access the Google Form quiz)" at bounding box center [557, 210] width 408 height 17
drag, startPoint x: 418, startPoint y: 207, endPoint x: 811, endPoint y: 208, distance: 392.6
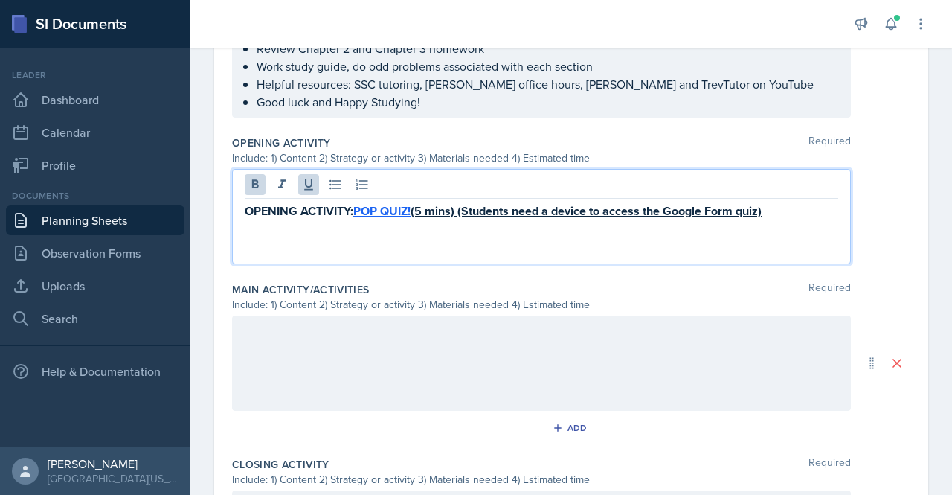
click at [811, 208] on p "OPENING ACTIVITY: POP QUIZ! (5 mins) (Students need a device to access the Goog…" at bounding box center [541, 211] width 593 height 19
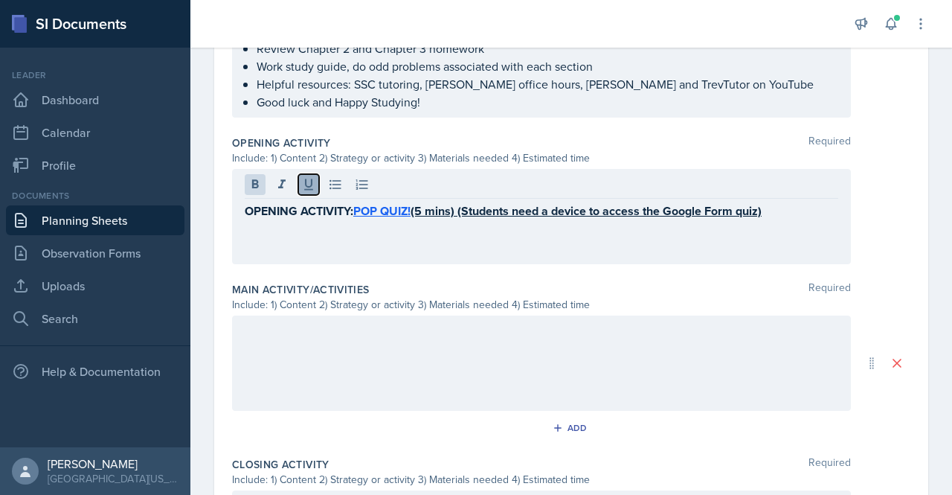
click at [315, 178] on icon at bounding box center [308, 184] width 15 height 15
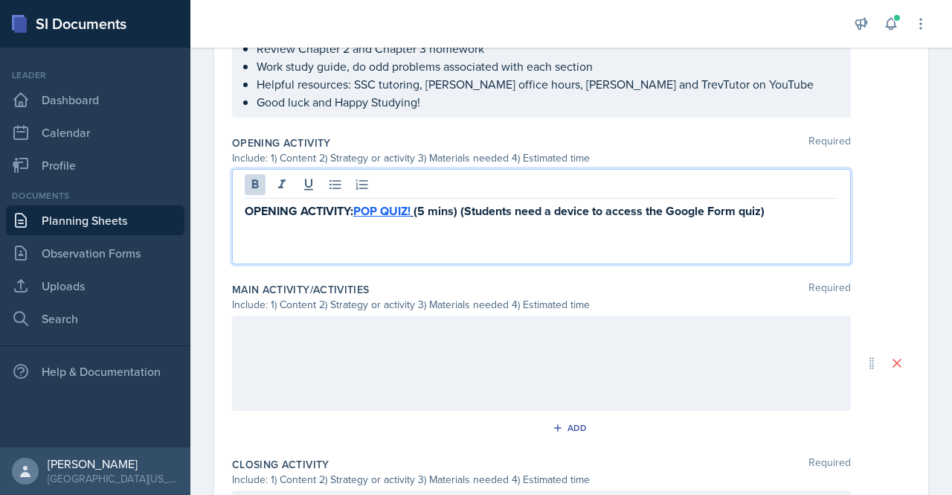
click at [518, 221] on div "OPENING ACTIVITY: POP QUIZ! (5 mins) (Students need a device to access the Goog…" at bounding box center [541, 216] width 619 height 95
click at [564, 239] on div "OPENING ACTIVITY: POP QUIZ! (5 mins) (Students need a device to access the Goog…" at bounding box center [541, 216] width 619 height 95
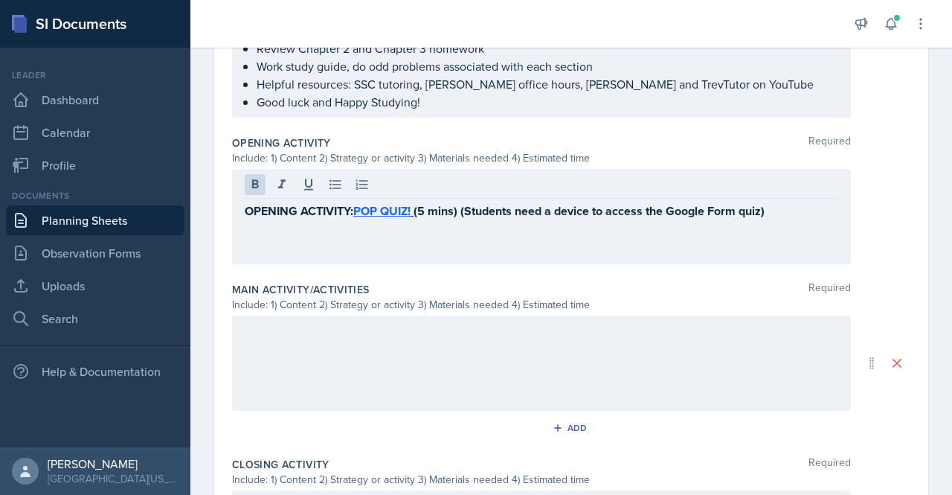
click at [465, 361] on div at bounding box center [541, 362] width 619 height 95
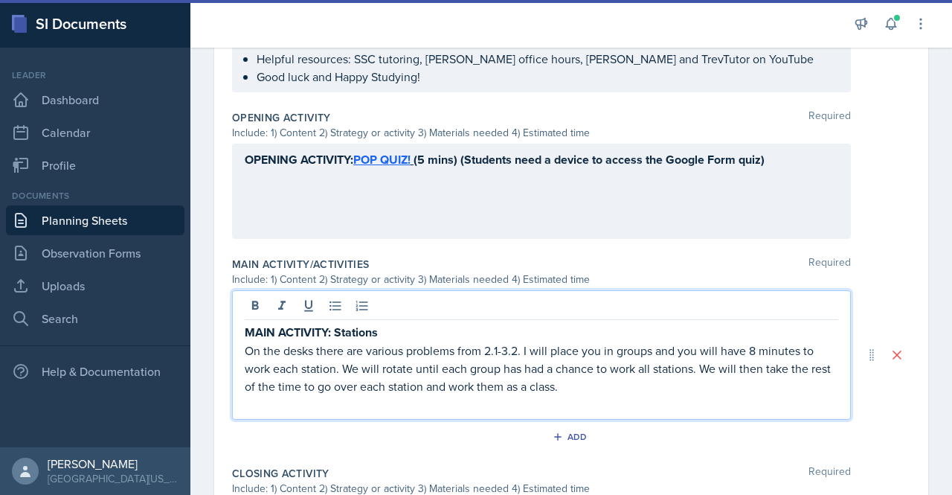
click at [436, 341] on p "On the desks there are various problems from 2.1-3.2. I will place you in group…" at bounding box center [541, 368] width 593 height 54
click at [378, 328] on strong "MAIN ACTIVITY: Stations" at bounding box center [311, 331] width 133 height 17
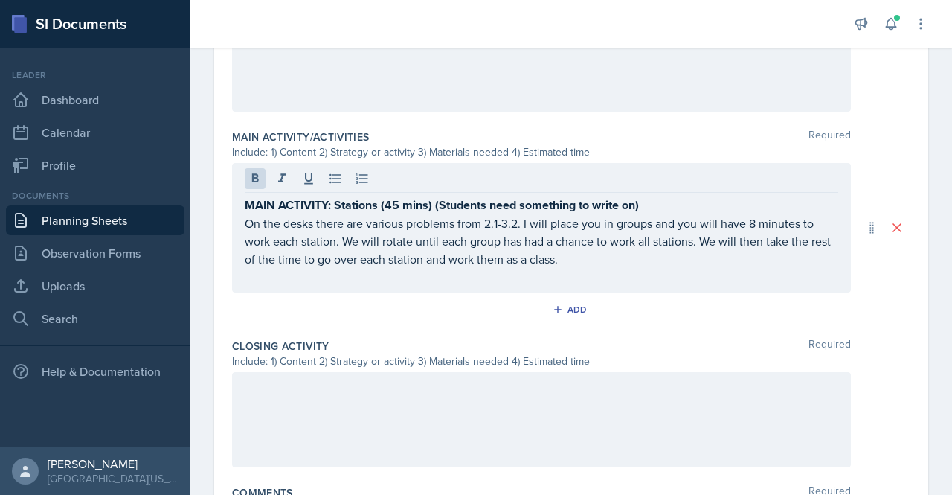
scroll to position [709, 0]
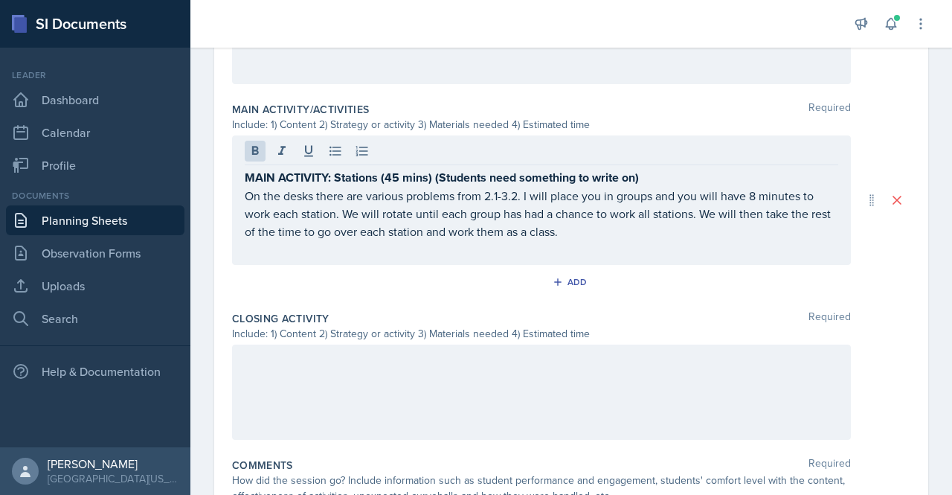
click at [390, 356] on div at bounding box center [541, 391] width 619 height 95
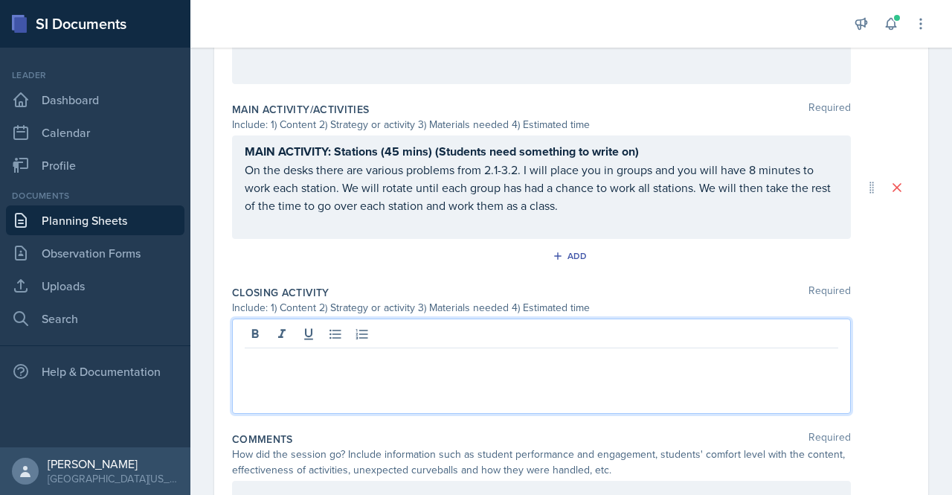
scroll to position [684, 0]
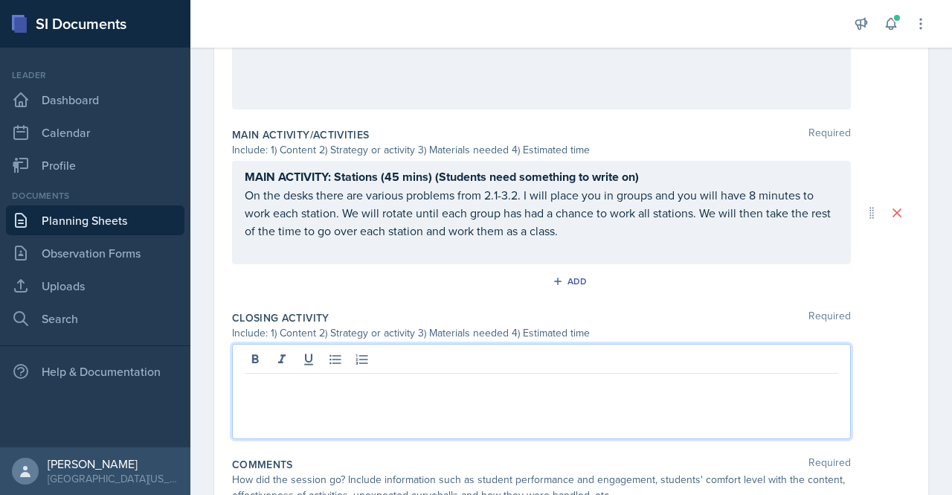
paste div
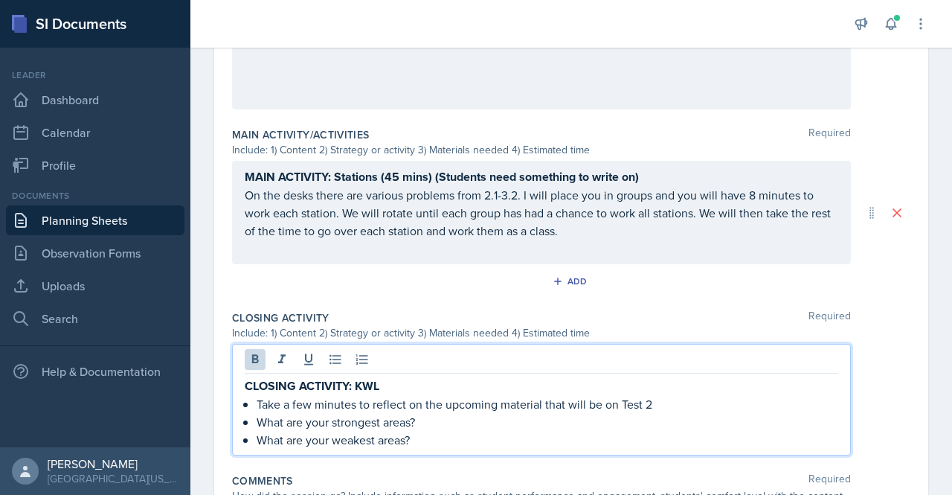
click at [400, 381] on p "CLOSING ACTIVITY: KWL" at bounding box center [541, 385] width 593 height 19
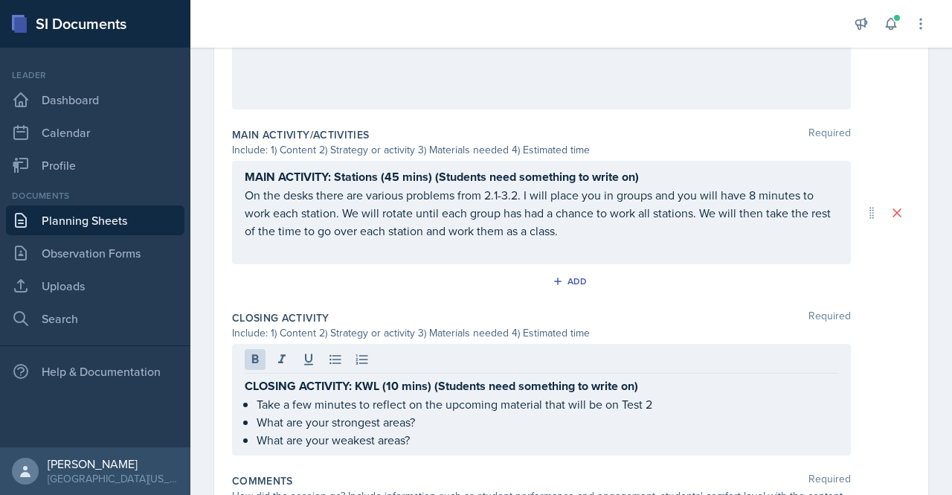
scroll to position [797, 0]
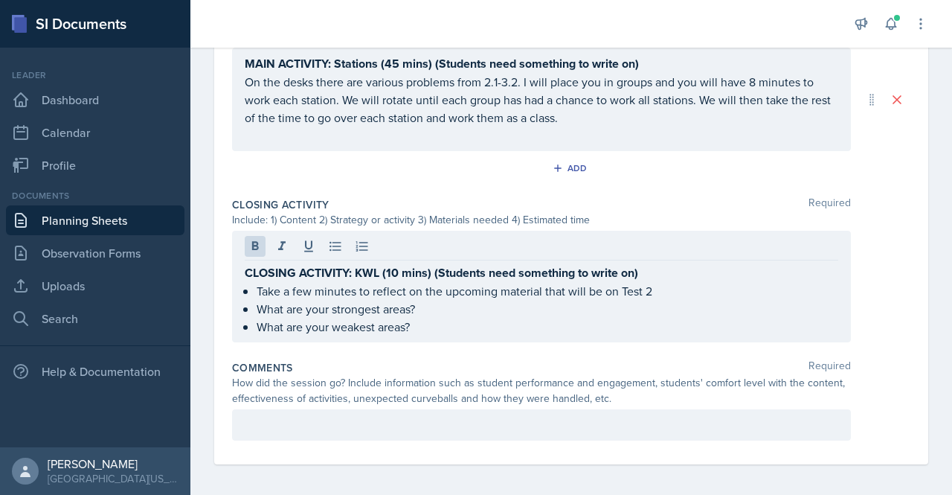
click at [496, 318] on p "What are your weakest areas?" at bounding box center [548, 327] width 582 height 18
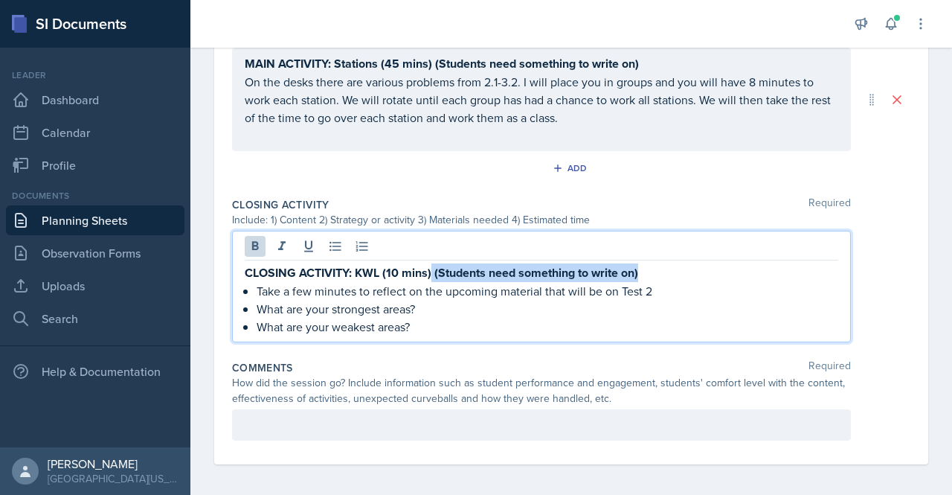
drag, startPoint x: 432, startPoint y: 270, endPoint x: 665, endPoint y: 274, distance: 232.8
click at [665, 274] on p "CLOSING ACTIVITY: KWL (10 mins) (Students need something to write on)" at bounding box center [541, 272] width 593 height 19
copy strong "(Students need something to write on)"
click at [671, 282] on p "Take a few minutes to reflect on the upcoming material that will be on Test 2" at bounding box center [548, 291] width 582 height 18
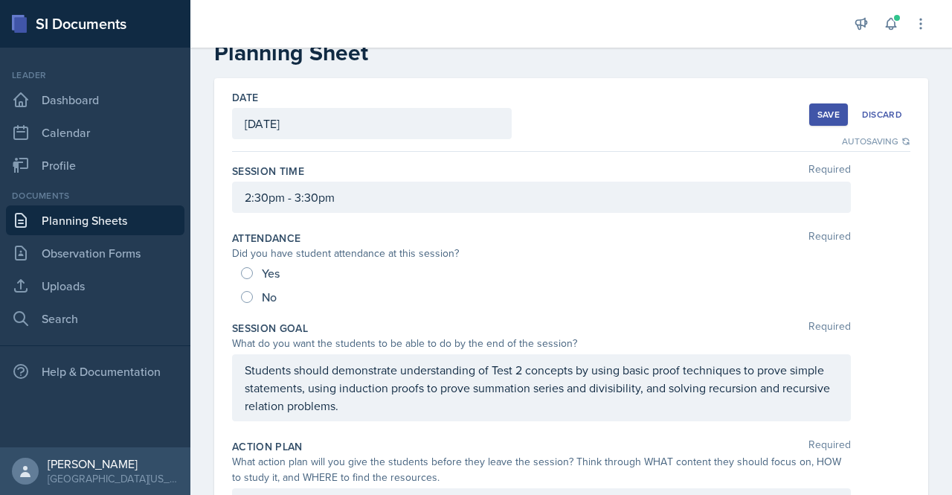
scroll to position [0, 0]
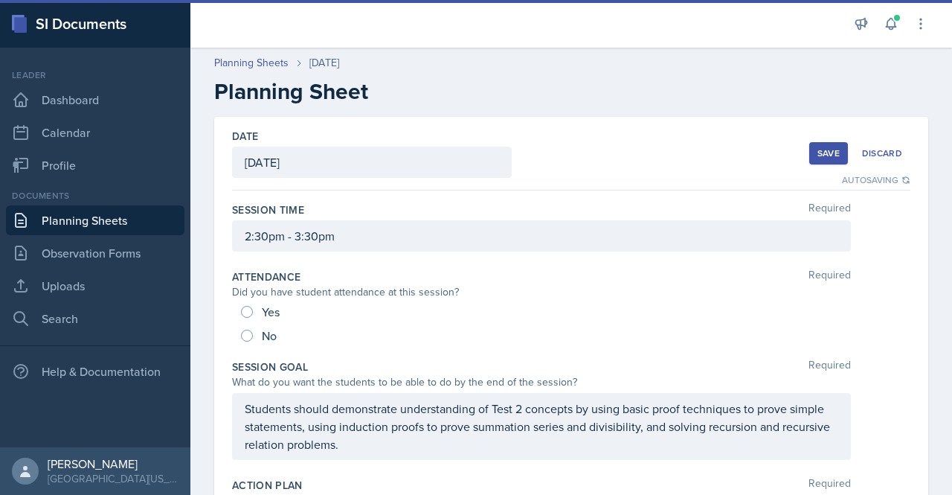
click at [827, 148] on div "Save" at bounding box center [828, 153] width 22 height 12
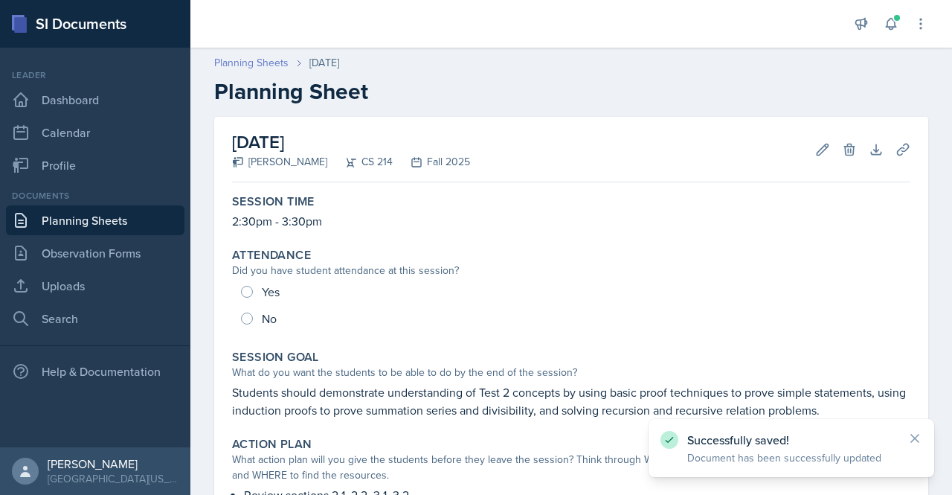
click at [257, 62] on link "Planning Sheets" at bounding box center [251, 63] width 74 height 16
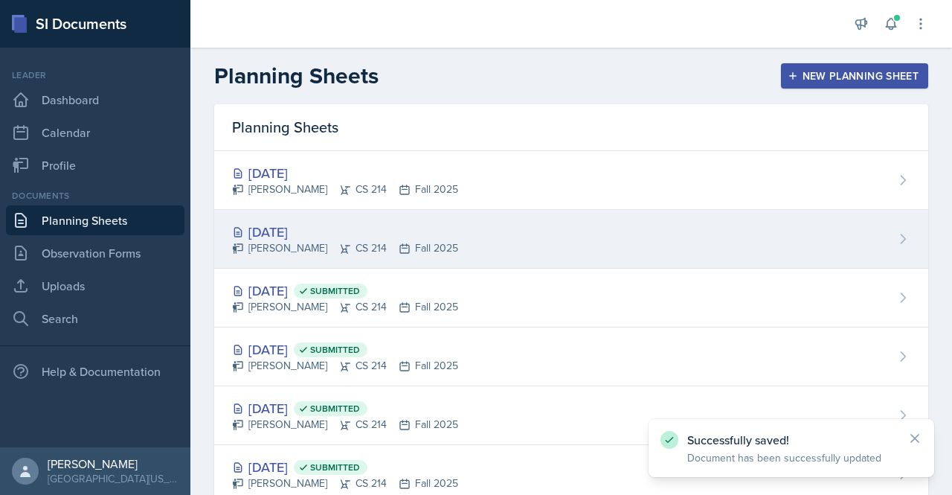
click at [422, 224] on div "[DATE]" at bounding box center [345, 232] width 226 height 20
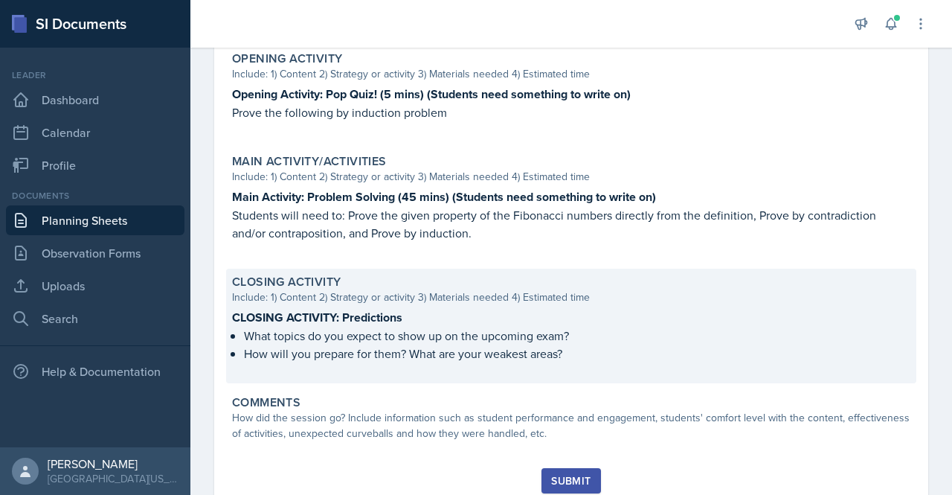
click at [648, 367] on p at bounding box center [571, 369] width 678 height 15
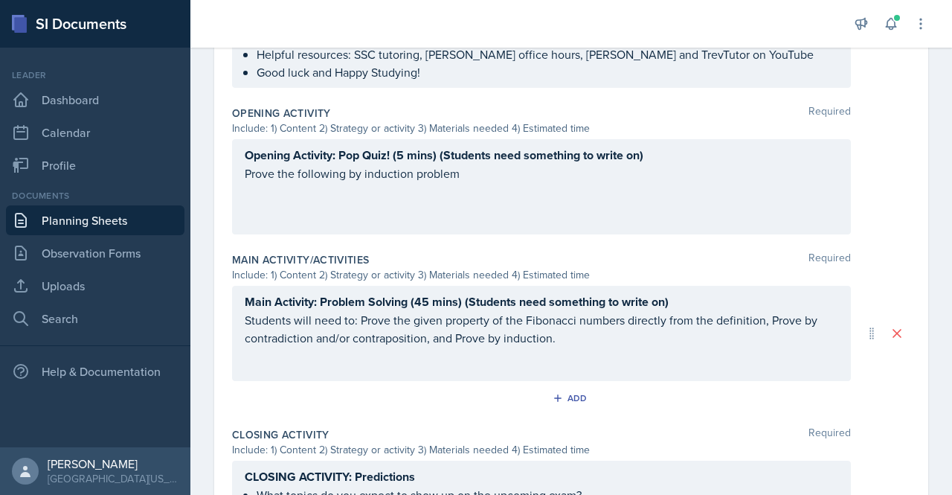
scroll to position [716, 0]
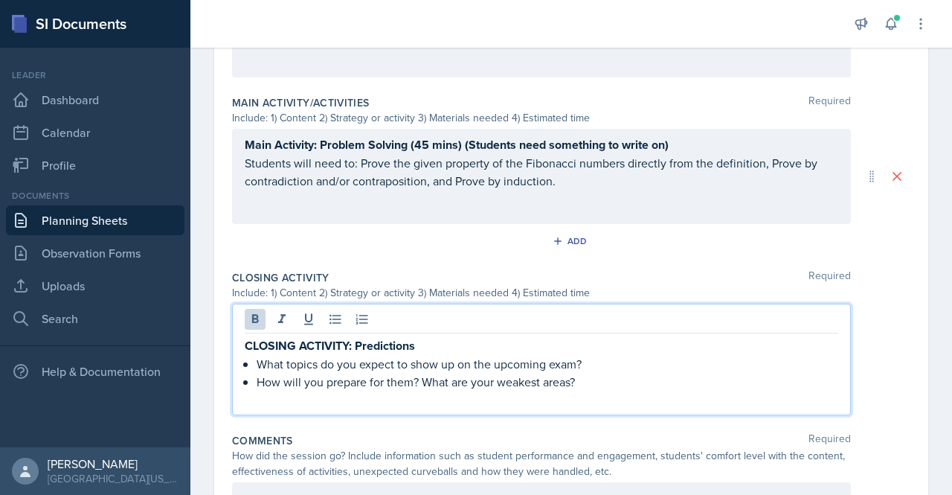
click at [463, 318] on div "CLOSING ACTIVITY: Predictions What topics do you expect to show up on the upcom…" at bounding box center [541, 359] width 619 height 112
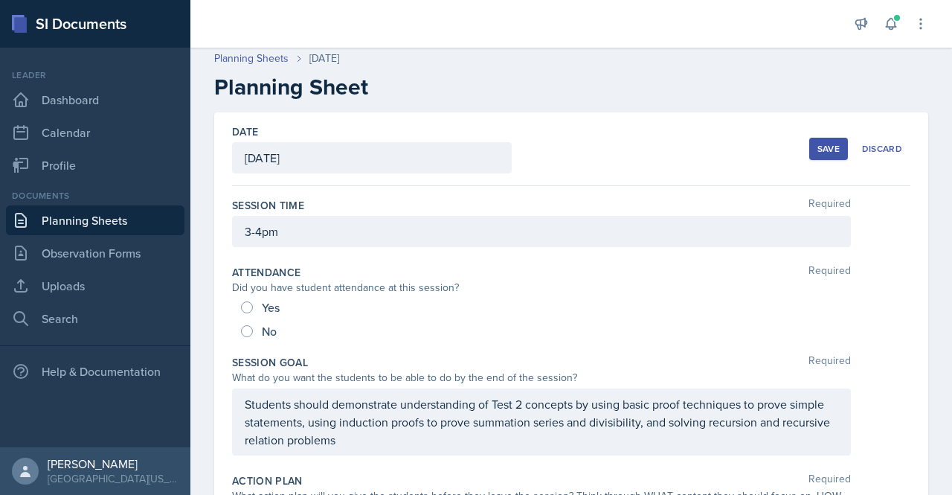
scroll to position [0, 0]
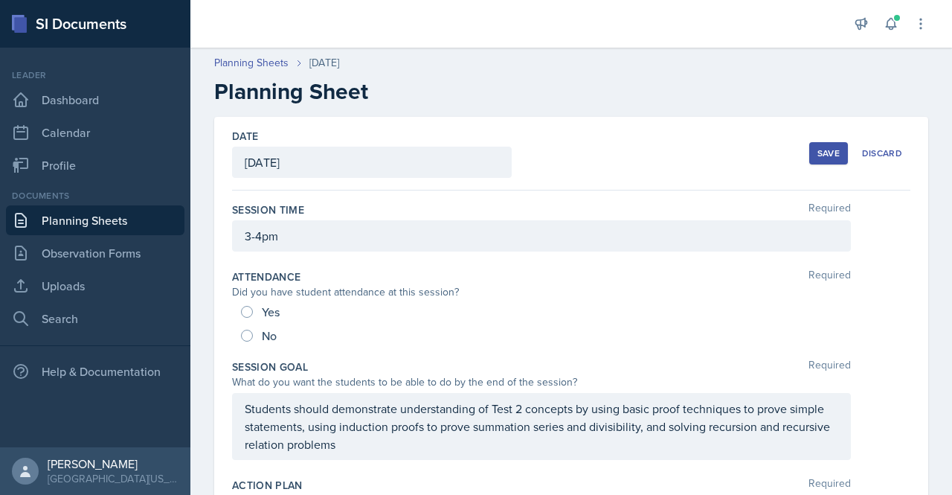
click at [819, 152] on div "Save" at bounding box center [828, 153] width 22 height 12
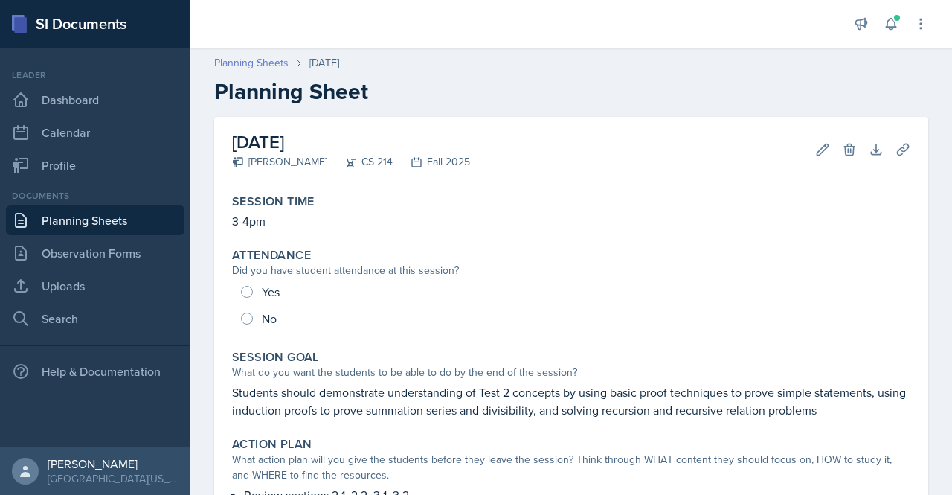
click at [268, 61] on link "Planning Sheets" at bounding box center [251, 63] width 74 height 16
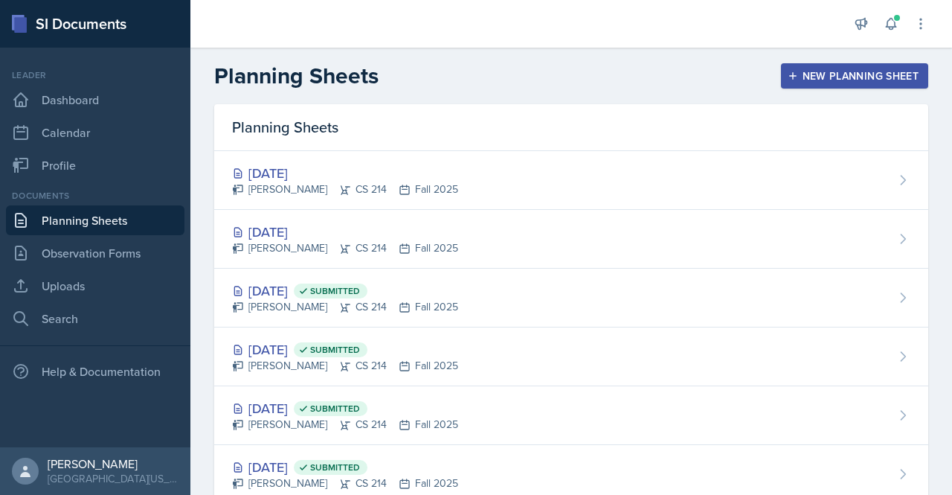
click at [809, 71] on div "New Planning Sheet" at bounding box center [854, 76] width 128 height 12
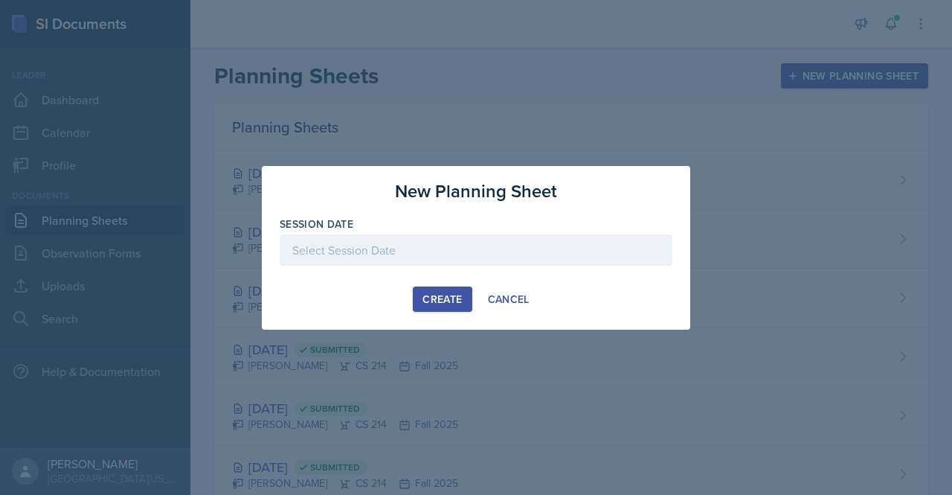
click at [431, 258] on div at bounding box center [476, 249] width 393 height 31
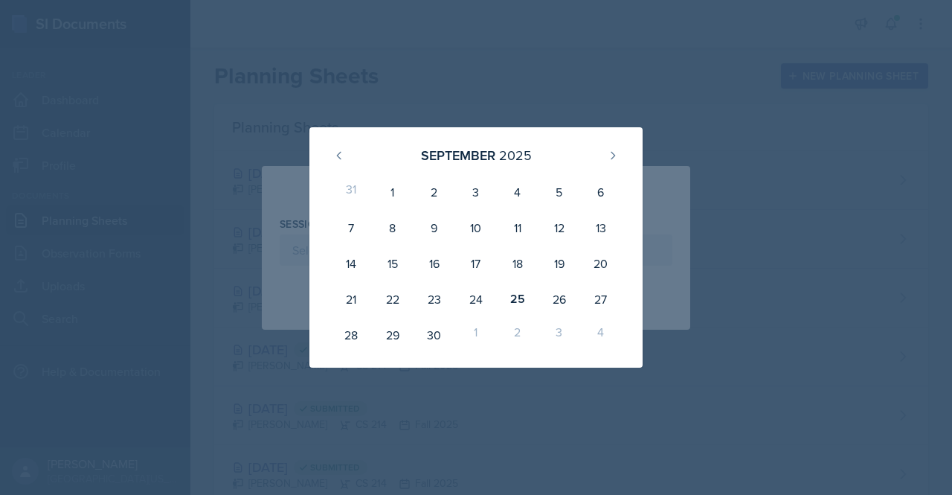
click at [524, 329] on div "2" at bounding box center [518, 335] width 42 height 36
click at [518, 333] on div "2" at bounding box center [518, 335] width 42 height 36
click at [616, 155] on icon at bounding box center [613, 155] width 12 height 12
click at [510, 202] on div "2" at bounding box center [518, 192] width 42 height 36
type input "[DATE]"
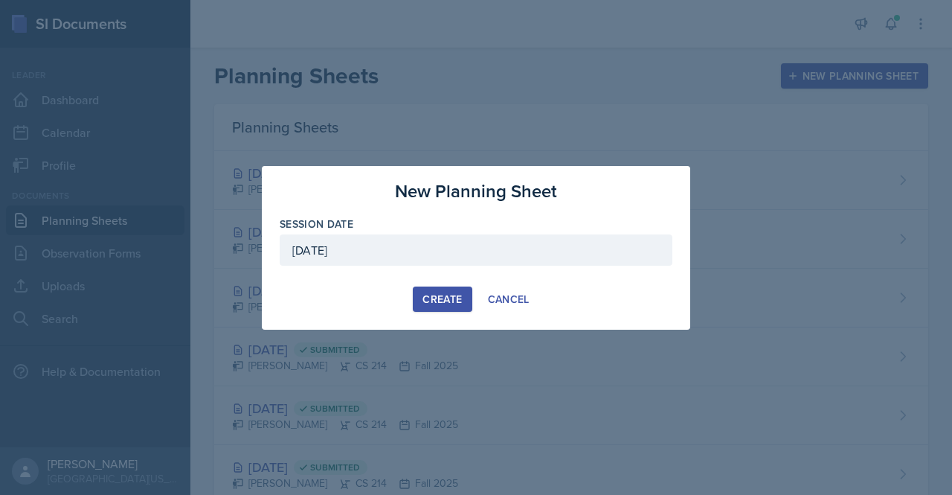
click at [454, 295] on div "Create" at bounding box center [441, 299] width 39 height 12
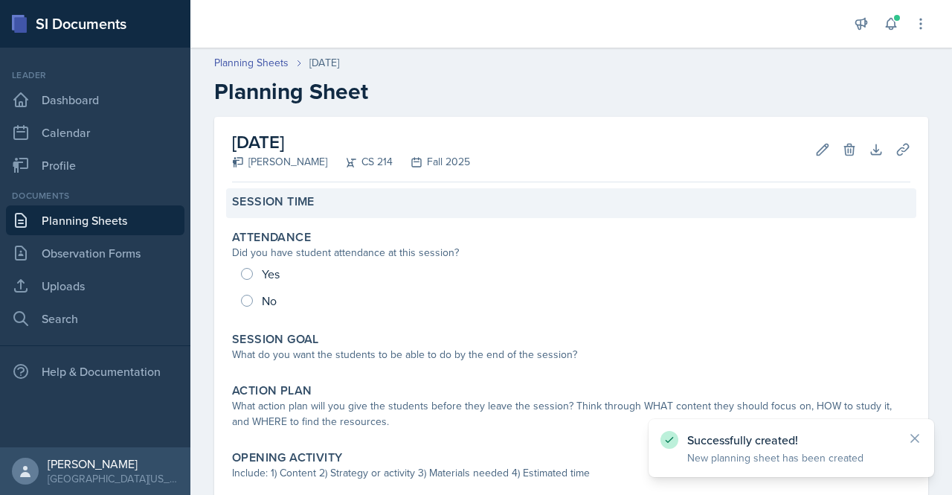
click at [684, 193] on div "Session Time" at bounding box center [571, 203] width 690 height 30
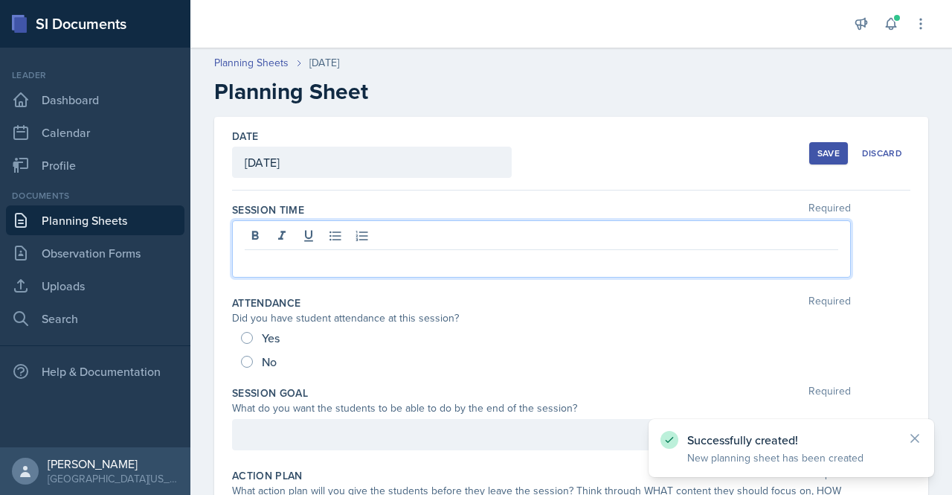
click at [610, 236] on div at bounding box center [541, 248] width 619 height 57
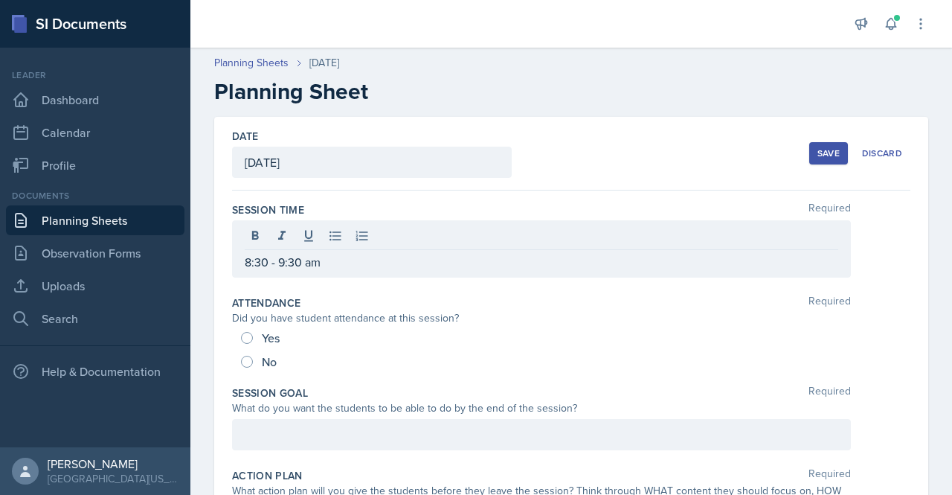
click at [305, 445] on div at bounding box center [541, 434] width 619 height 31
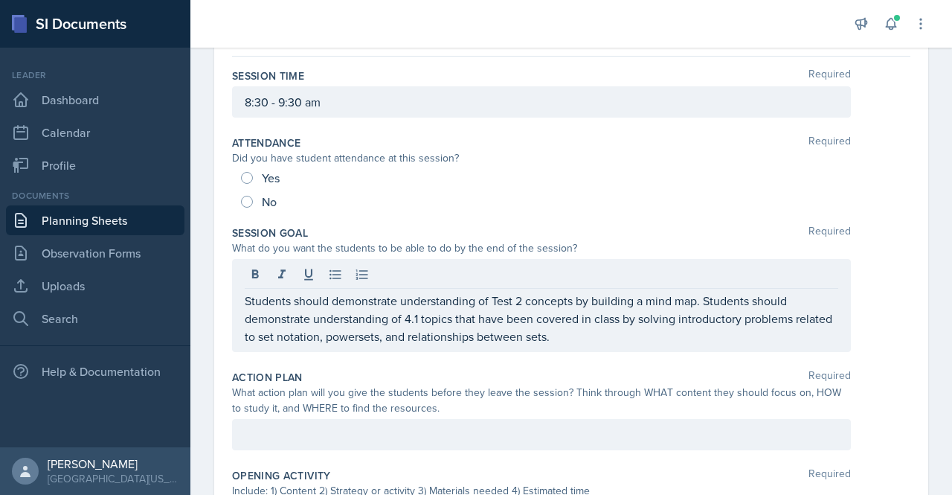
scroll to position [178, 0]
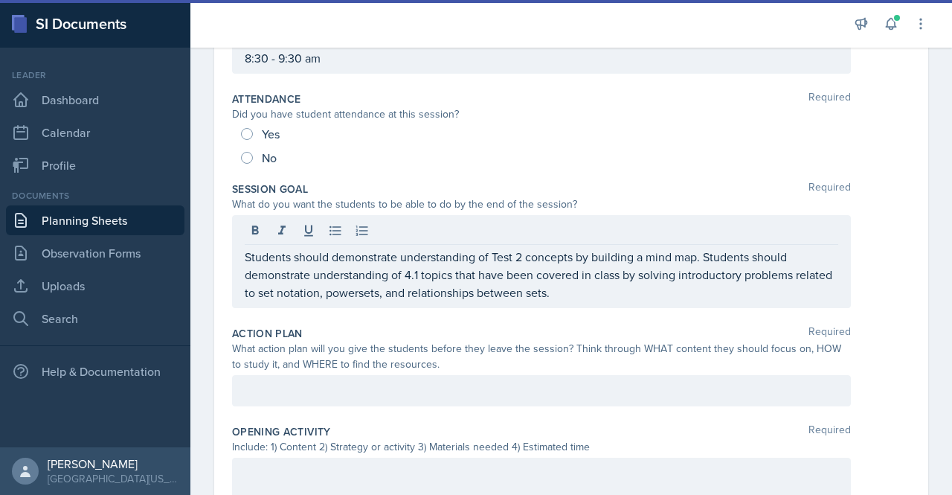
click at [369, 380] on div at bounding box center [541, 390] width 619 height 31
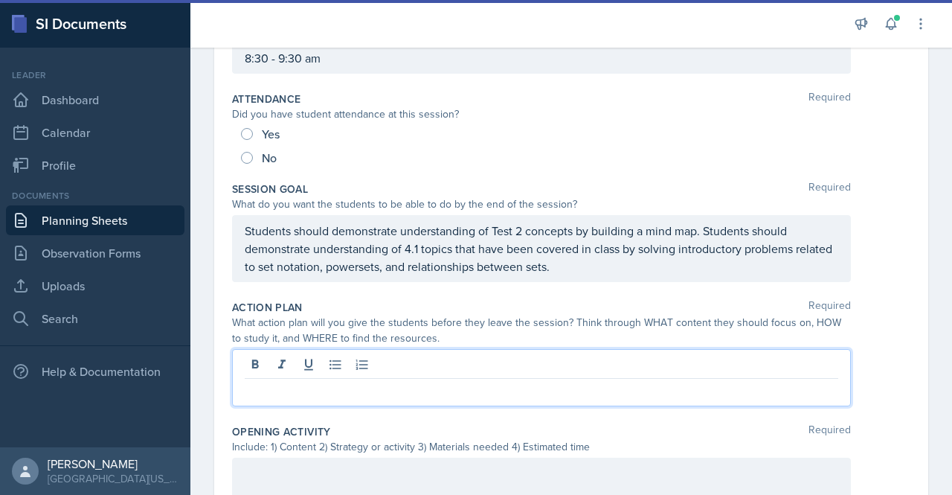
scroll to position [152, 0]
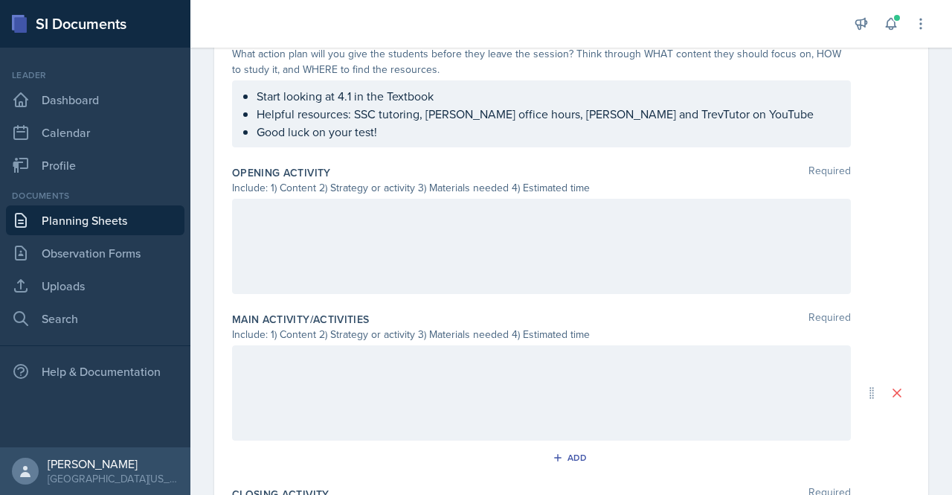
scroll to position [466, 0]
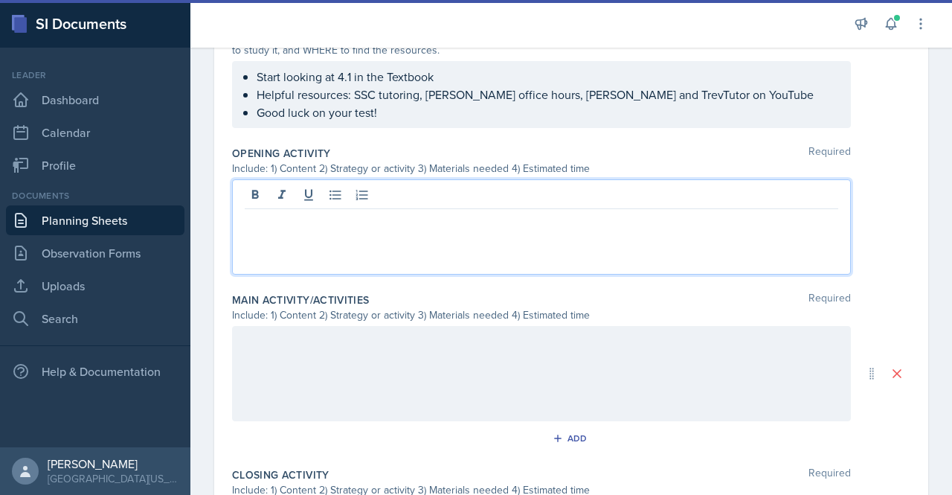
click at [390, 196] on div at bounding box center [541, 226] width 619 height 95
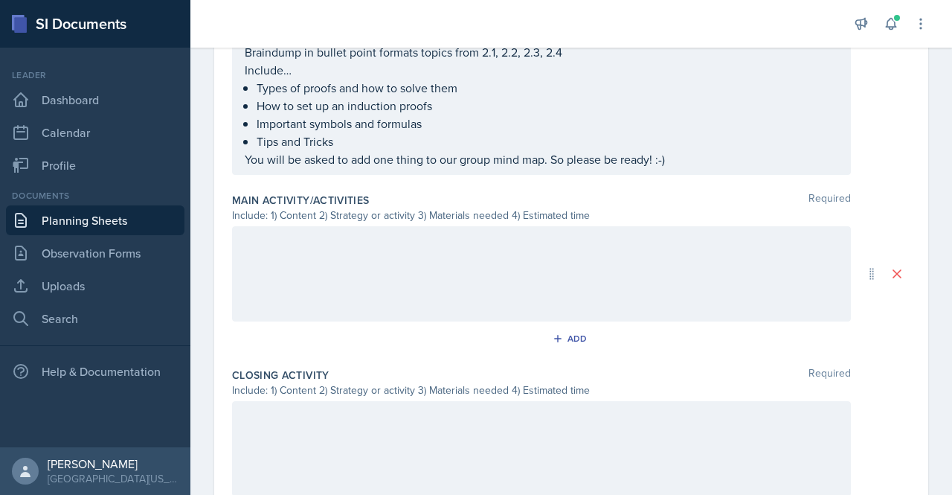
scroll to position [750, 0]
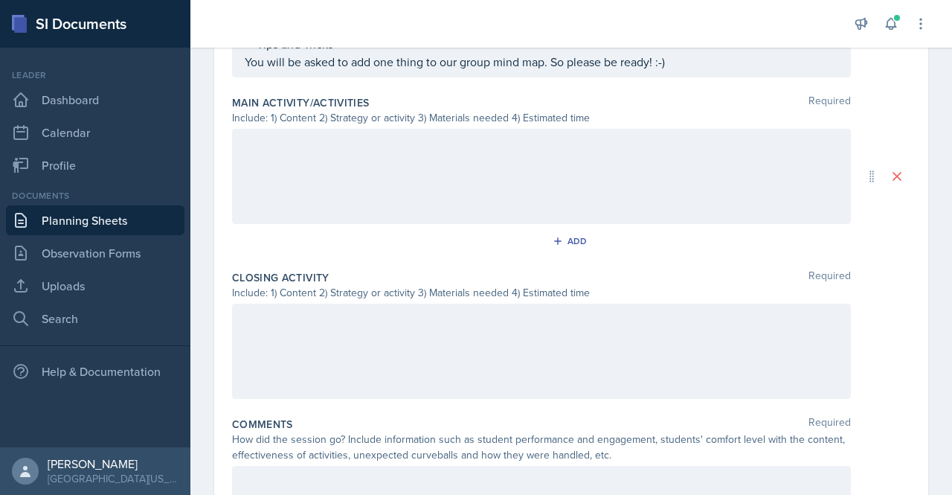
click at [329, 181] on div at bounding box center [541, 176] width 619 height 95
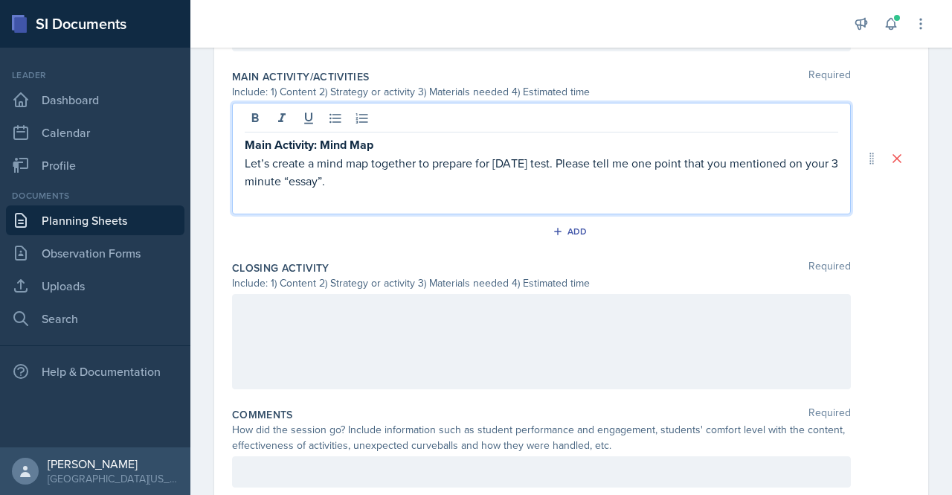
click at [438, 297] on div at bounding box center [541, 341] width 619 height 95
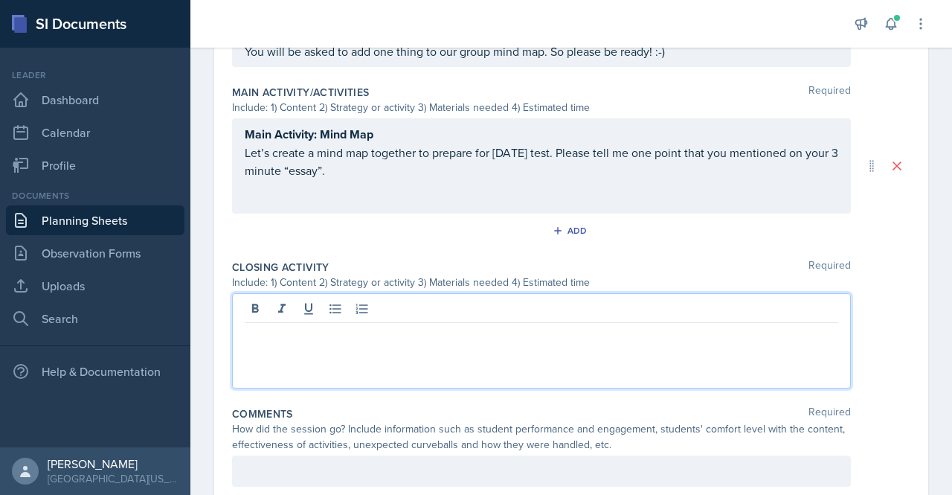
paste div
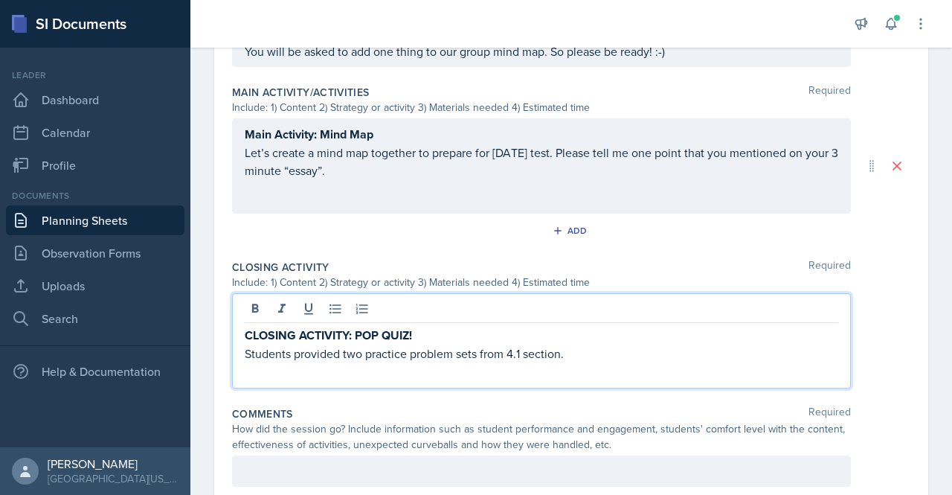
click at [437, 326] on p "CLOSING ACTIVITY: POP QUIZ!" at bounding box center [541, 335] width 593 height 19
drag, startPoint x: 677, startPoint y: 331, endPoint x: 513, endPoint y: 332, distance: 163.6
click at [677, 332] on p "CLOSING ACTIVITY: POP QUIZ! (10 mins)(Students need something to write on)" at bounding box center [541, 335] width 593 height 19
drag, startPoint x: 501, startPoint y: 333, endPoint x: 430, endPoint y: 331, distance: 71.4
click at [430, 331] on strong "CLOSING ACTIVITY: POP QUIZ! (10 mins)(Students need something to write on)" at bounding box center [456, 334] width 423 height 17
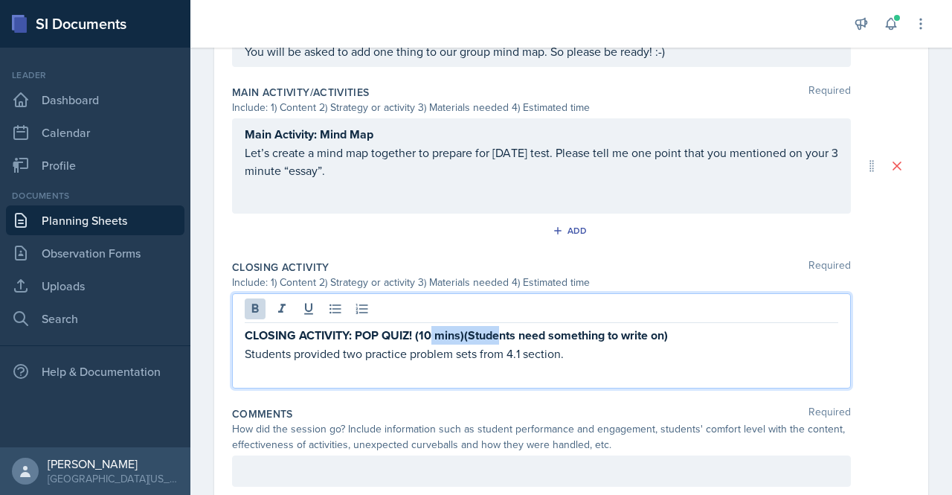
click at [422, 332] on strong "CLOSING ACTIVITY: POP QUIZ! (10 mins)(Students need something to write on)" at bounding box center [456, 334] width 423 height 17
drag, startPoint x: 416, startPoint y: 329, endPoint x: 689, endPoint y: 332, distance: 272.9
click at [689, 332] on p "CLOSING ACTIVITY: POP QUIZ! (10 mins)(Students need something to write on)" at bounding box center [541, 335] width 593 height 19
copy strong "(10 mins)(Students need something to write on)"
click at [451, 129] on div "Main Activity: Mind Map Let’s create a mind map together to prepare for [DATE] …" at bounding box center [541, 165] width 619 height 95
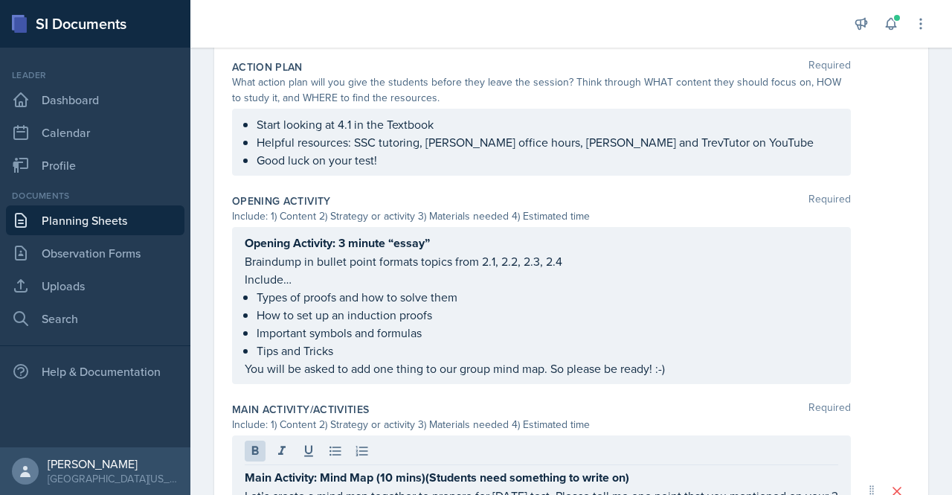
scroll to position [415, 0]
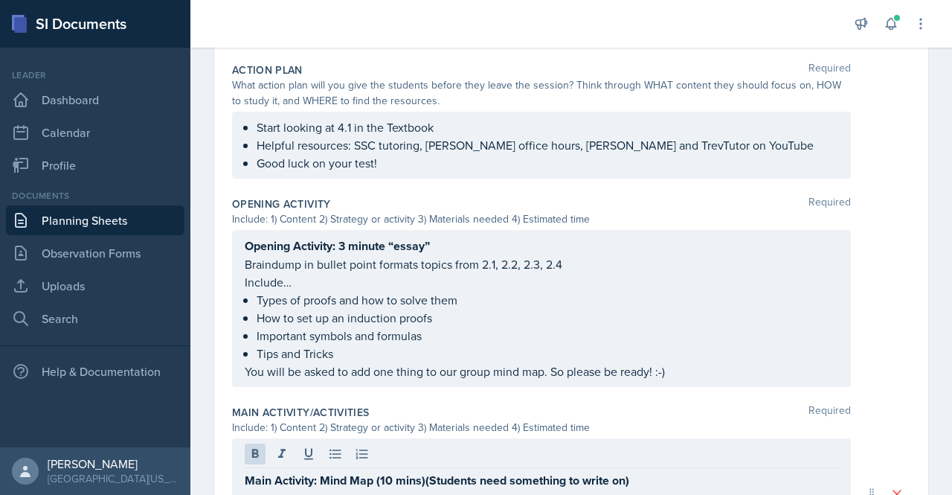
click at [477, 239] on p "Opening Activity: 3 minute “essay”" at bounding box center [541, 245] width 593 height 19
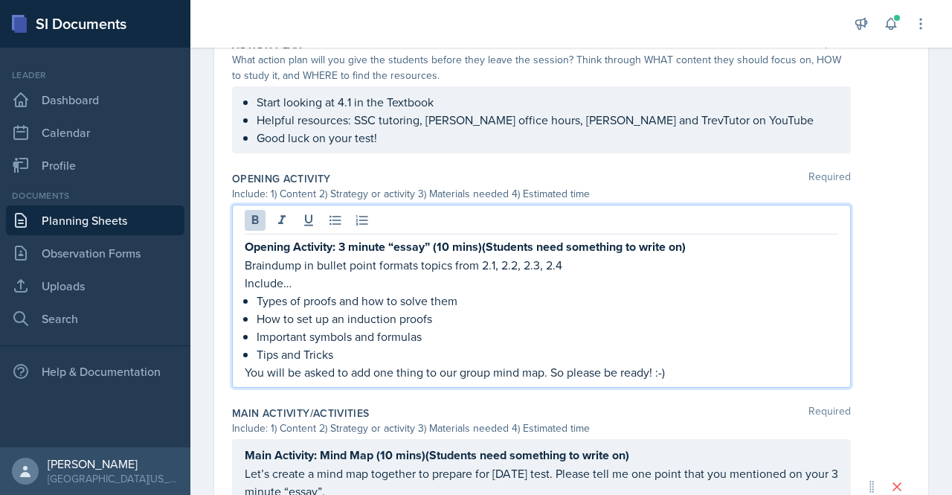
click at [451, 243] on strong "Opening Activity: 3 minute “essay” (10 mins)(Students need something to write o…" at bounding box center [465, 246] width 441 height 17
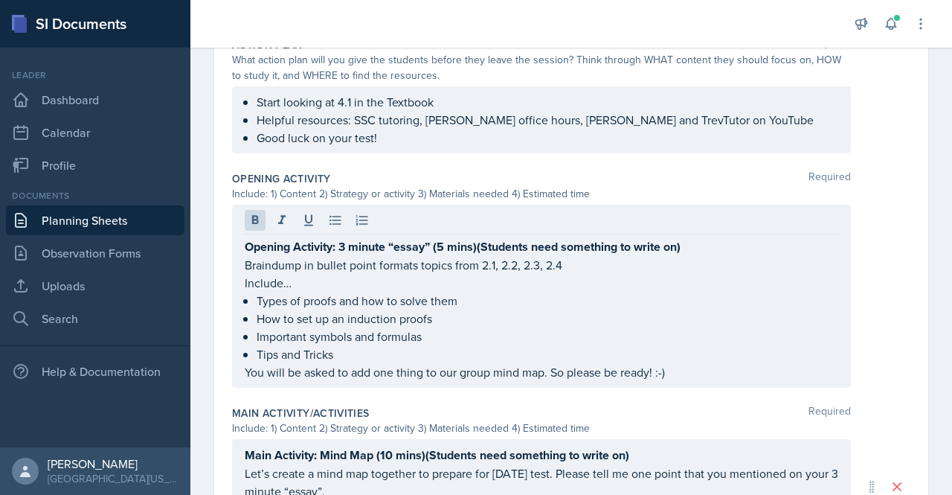
scroll to position [653, 0]
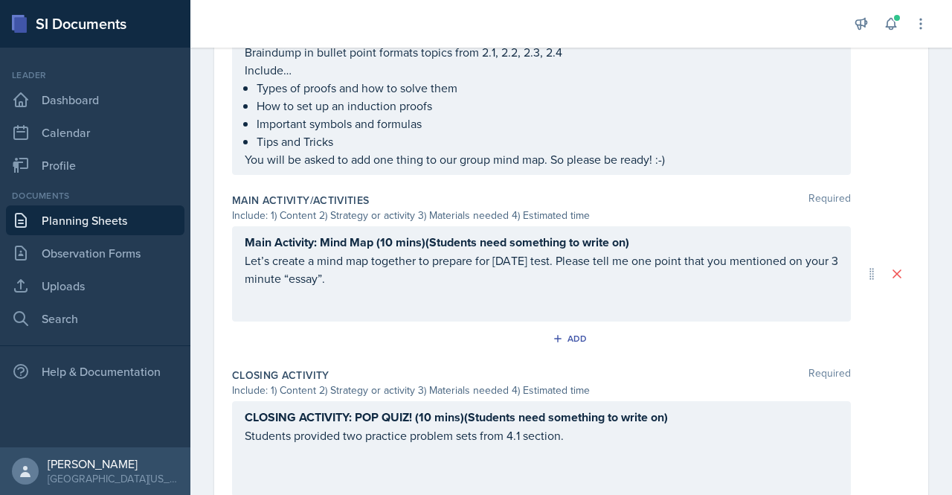
click at [391, 236] on strong "Main Activity: Mind Map (10 mins)(Students need something to write on)" at bounding box center [437, 241] width 384 height 17
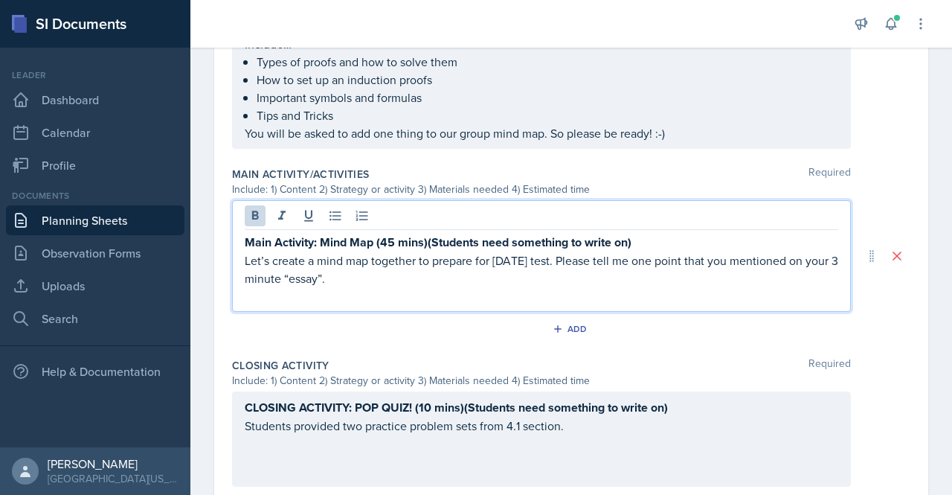
click at [467, 257] on p "Let’s create a mind map together to prepare for [DATE] test. Please tell me one…" at bounding box center [541, 269] width 593 height 36
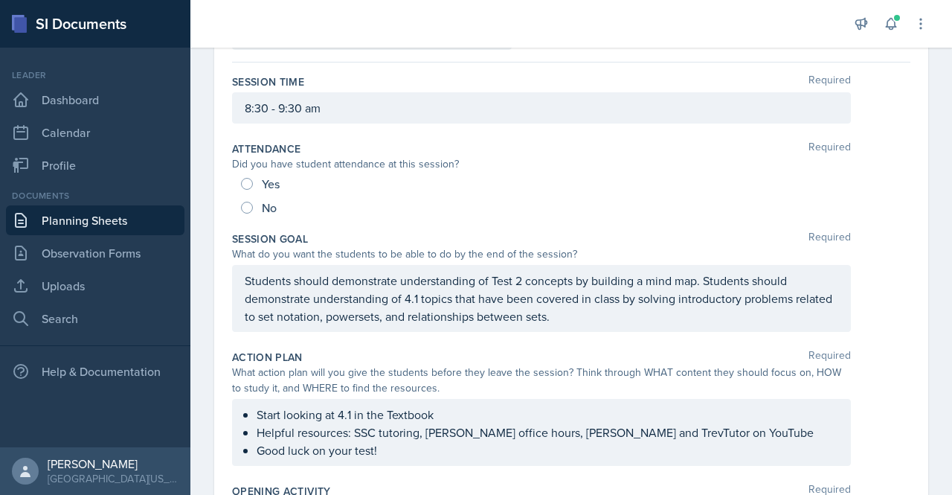
scroll to position [0, 0]
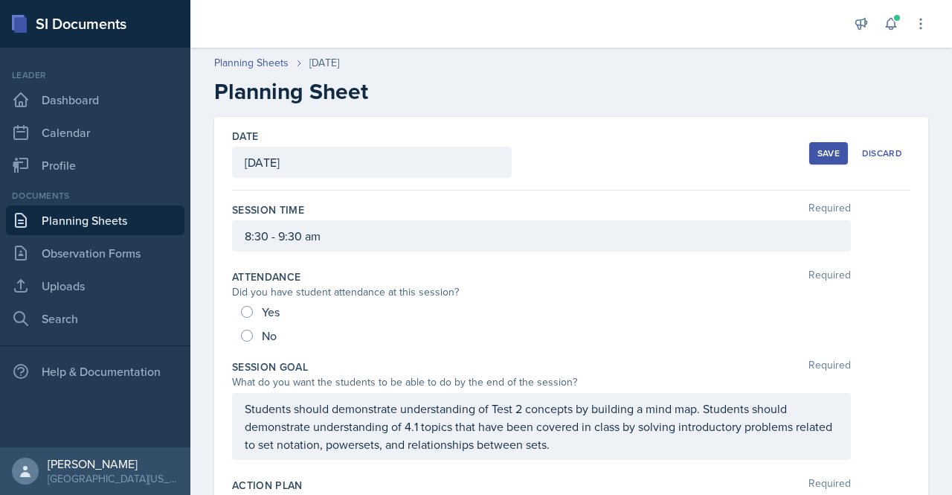
click at [817, 148] on div "Save" at bounding box center [828, 153] width 22 height 12
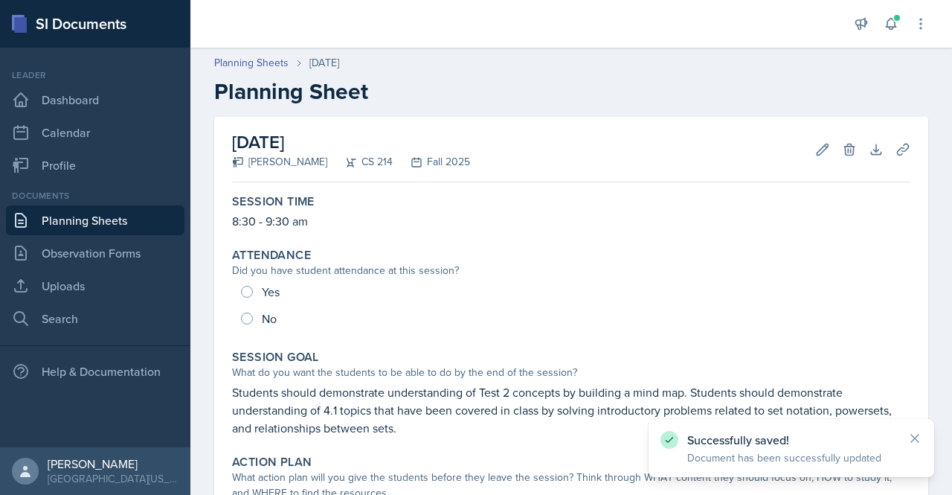
click at [97, 219] on link "Planning Sheets" at bounding box center [95, 220] width 178 height 30
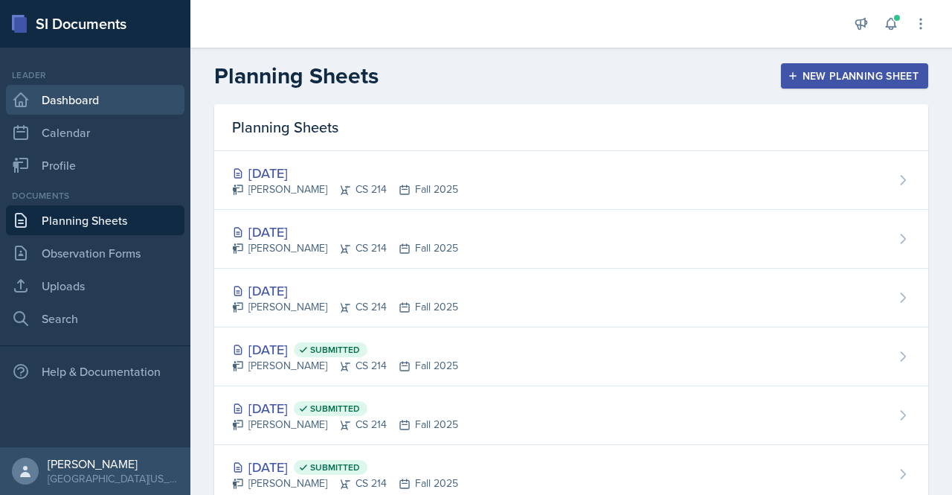
click at [95, 97] on link "Dashboard" at bounding box center [95, 100] width 178 height 30
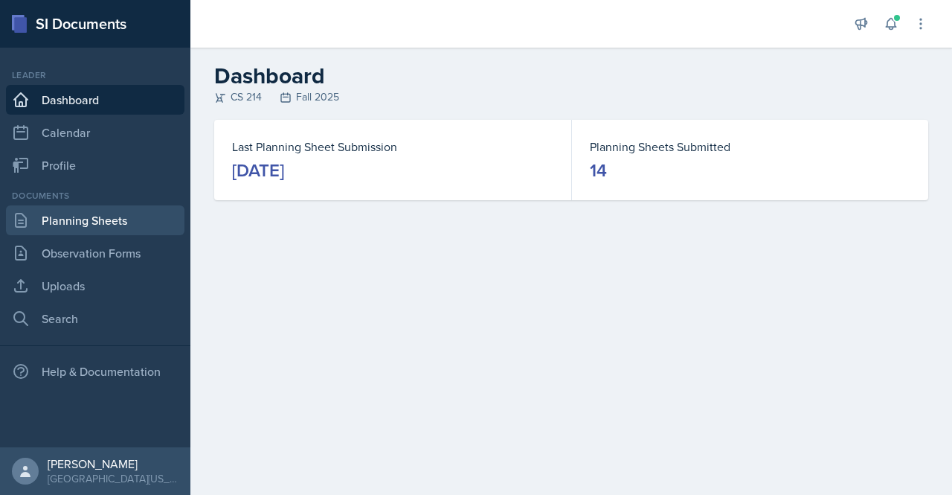
click at [97, 227] on link "Planning Sheets" at bounding box center [95, 220] width 178 height 30
